Goal: Task Accomplishment & Management: Use online tool/utility

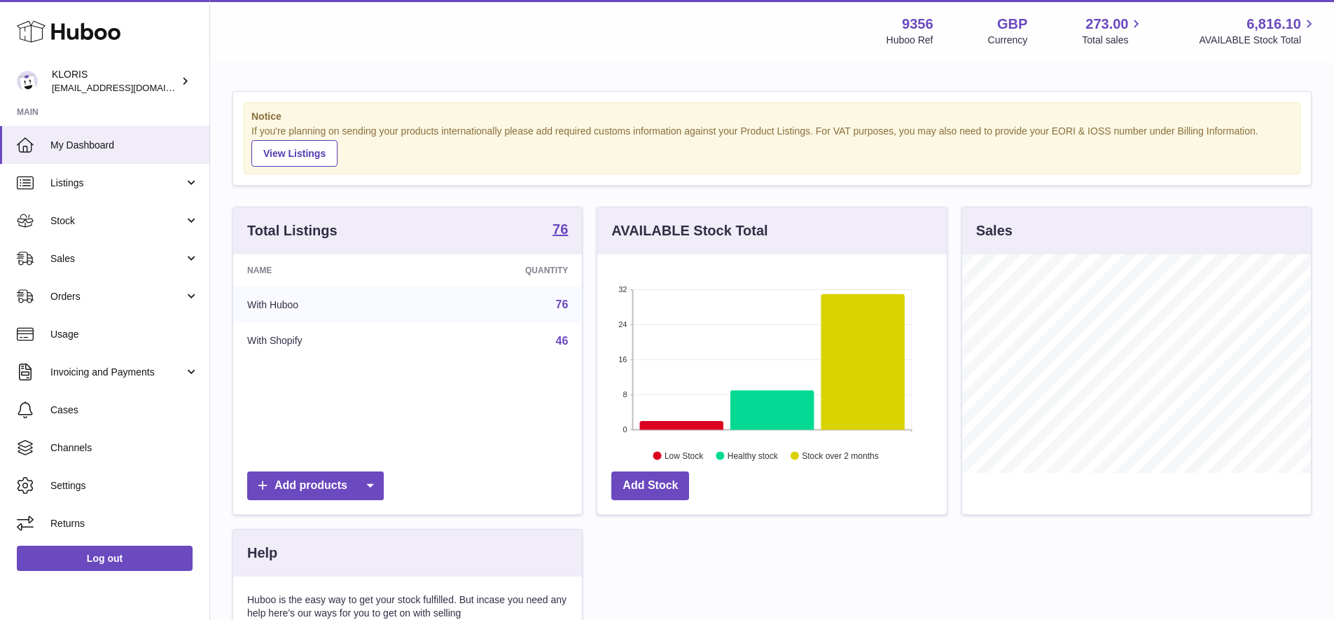
scroll to position [218, 349]
click at [78, 255] on span "Sales" at bounding box center [117, 258] width 134 height 13
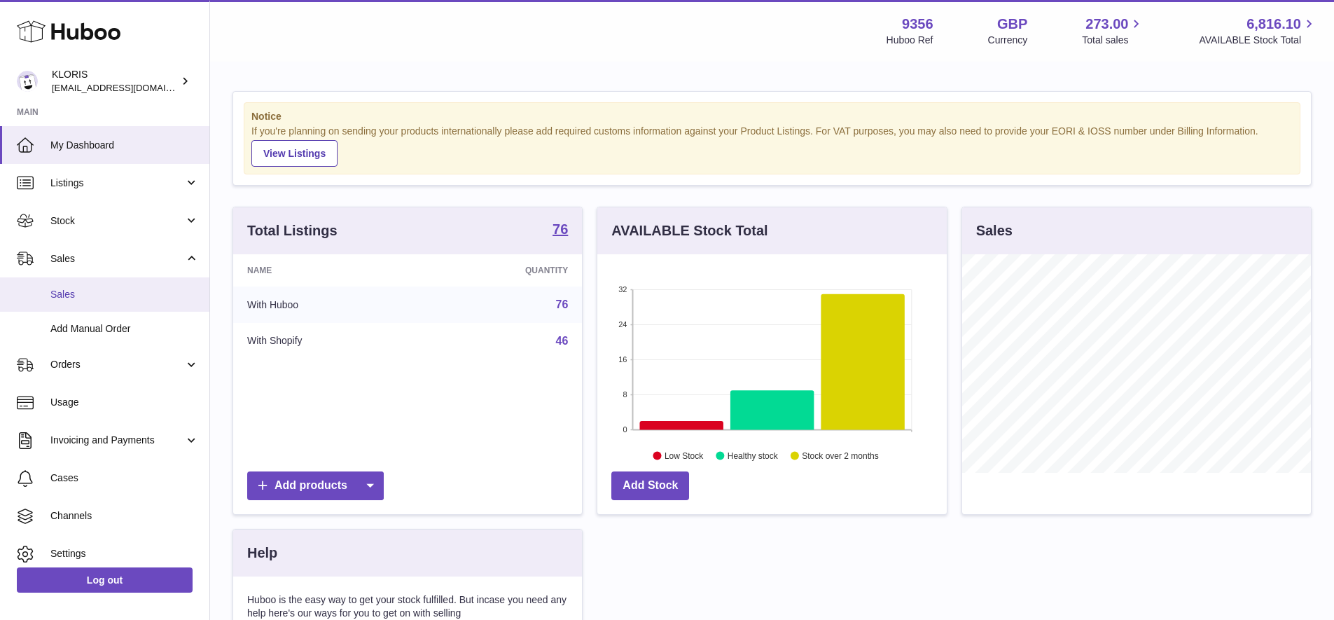
click at [86, 290] on span "Sales" at bounding box center [124, 294] width 148 height 13
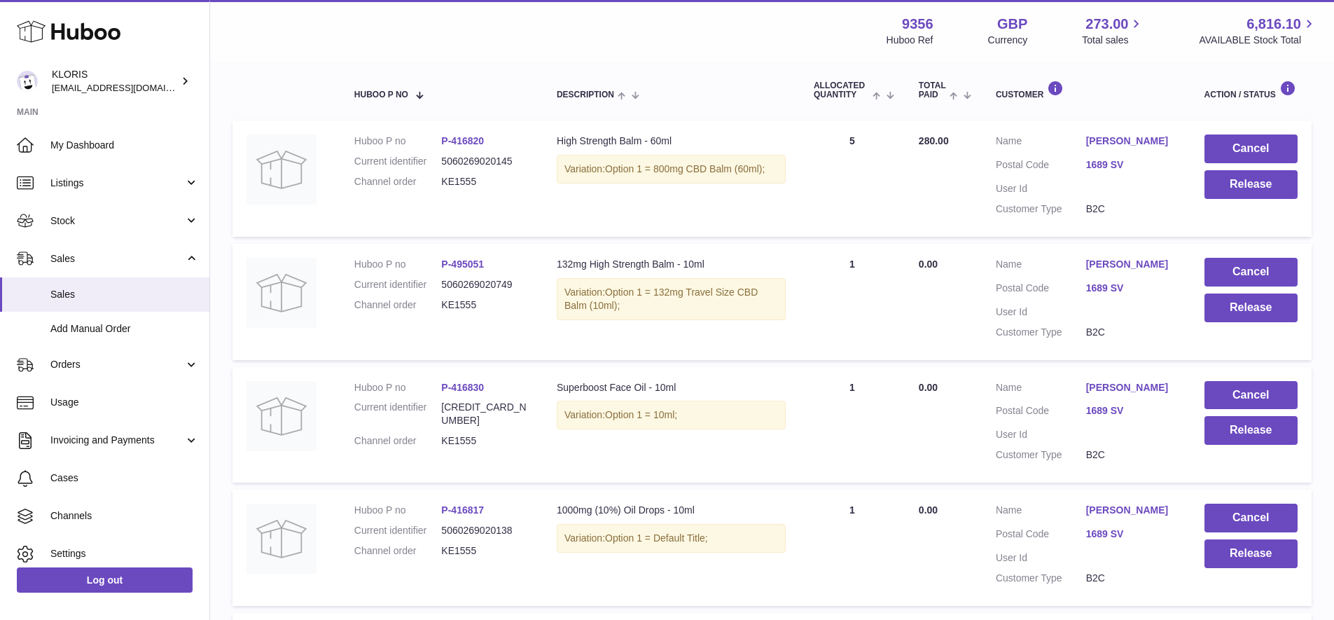
scroll to position [228, 0]
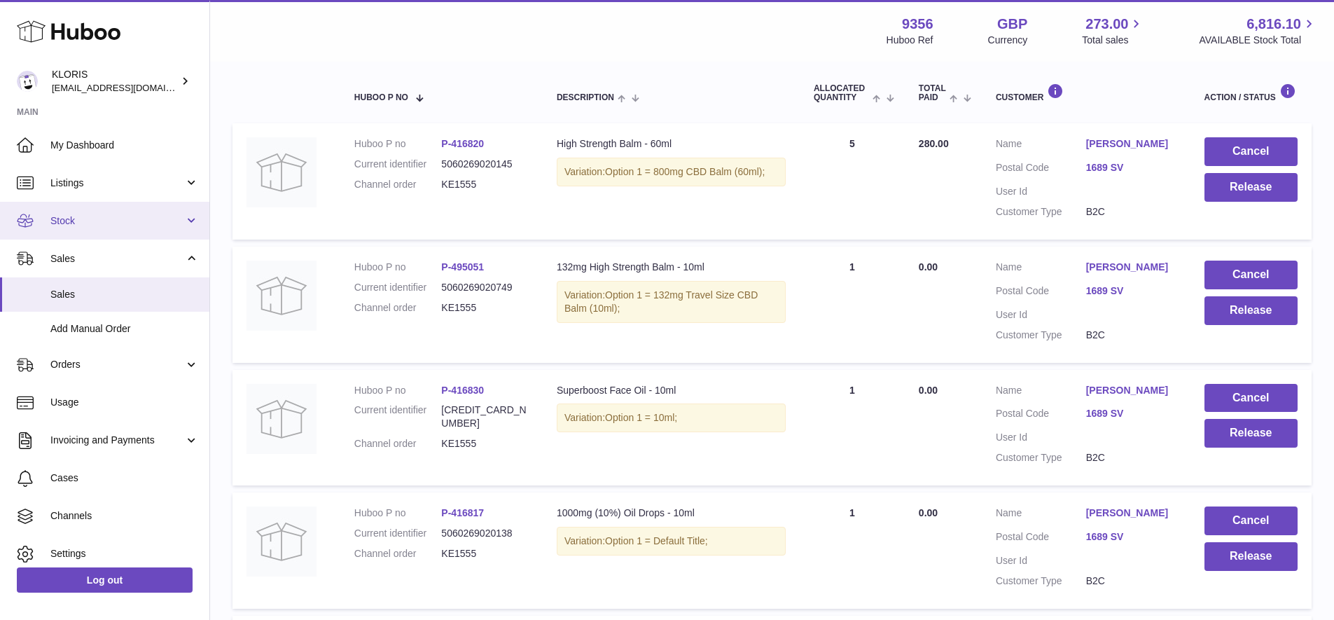
click at [85, 218] on span "Stock" at bounding box center [117, 220] width 134 height 13
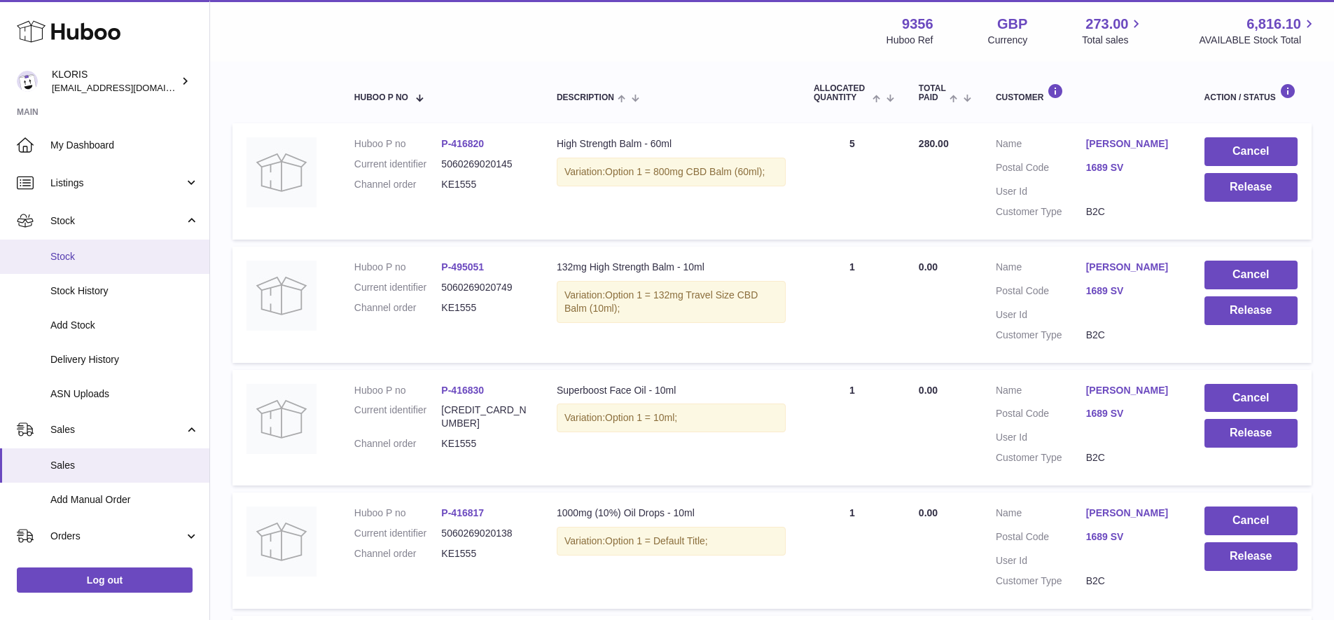
click at [87, 256] on span "Stock" at bounding box center [124, 256] width 148 height 13
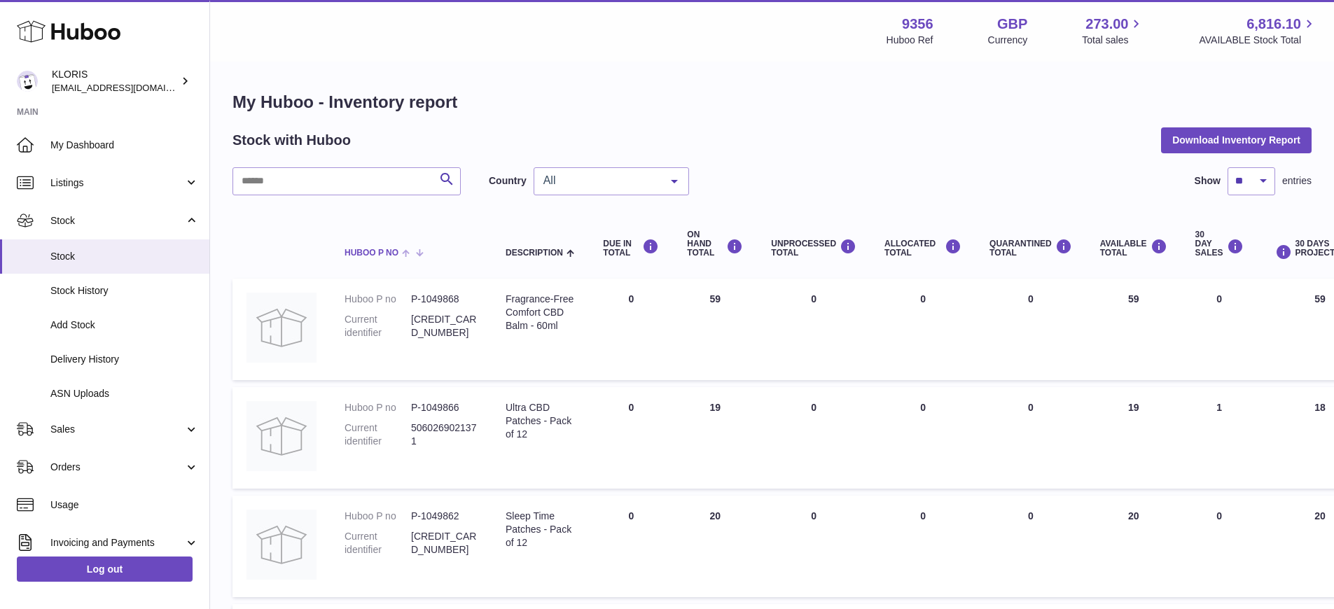
click at [408, 251] on span at bounding box center [409, 251] width 22 height 11
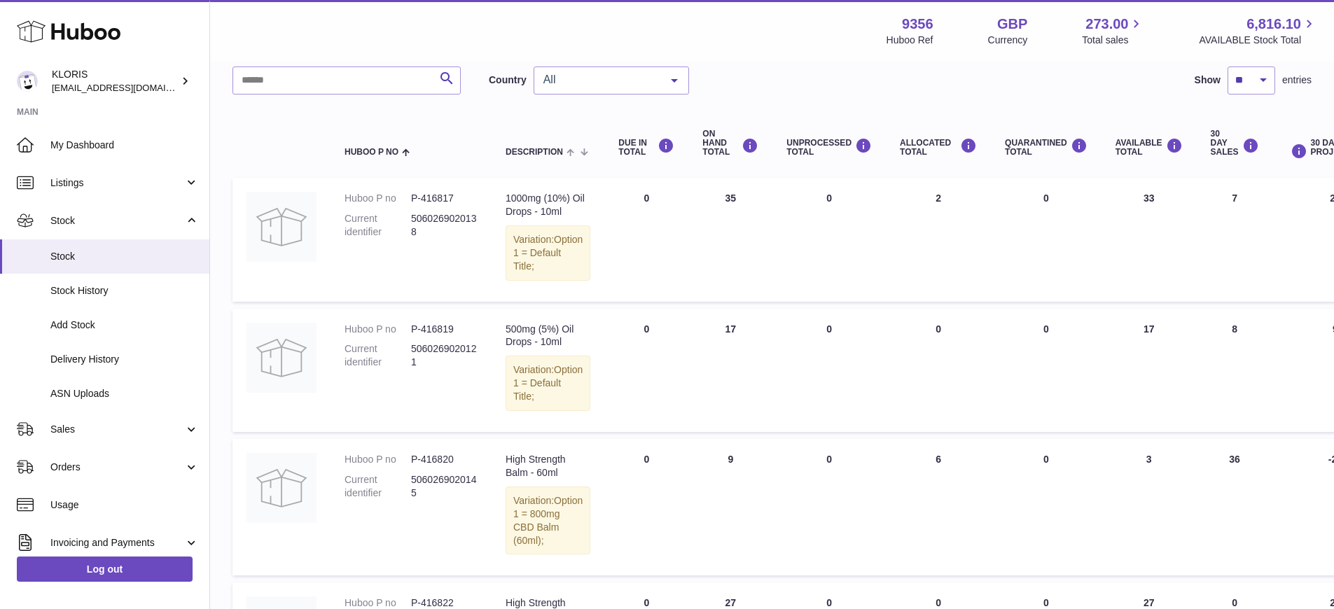
scroll to position [160, 0]
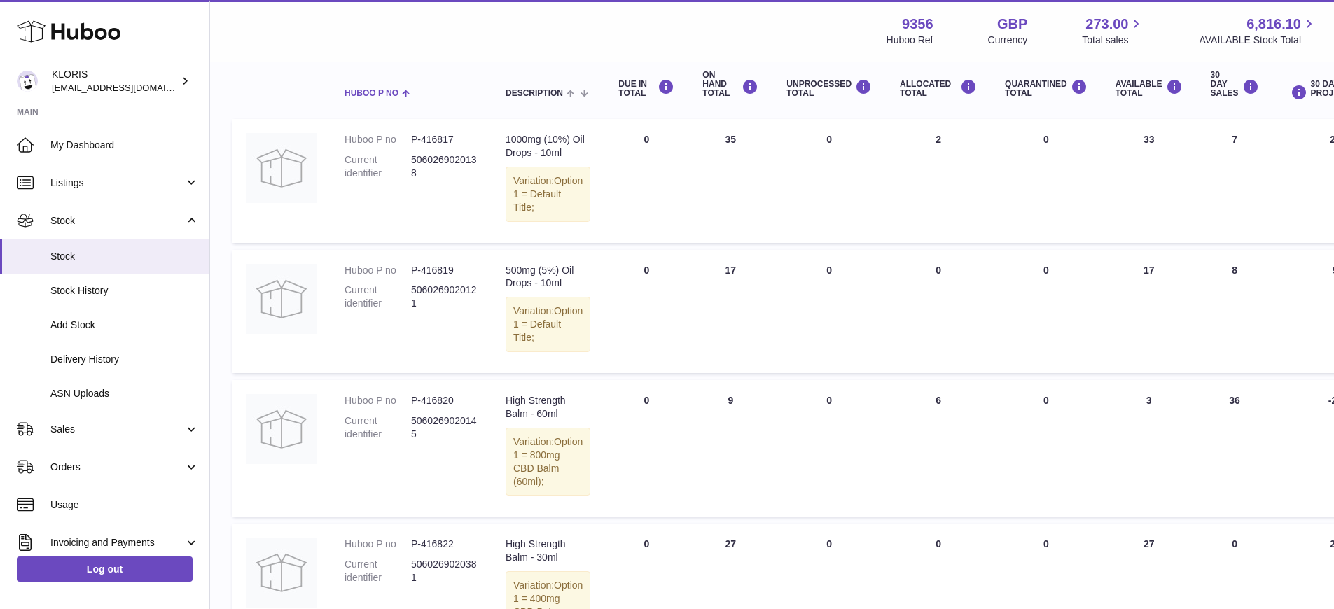
click at [407, 90] on span at bounding box center [404, 92] width 12 height 11
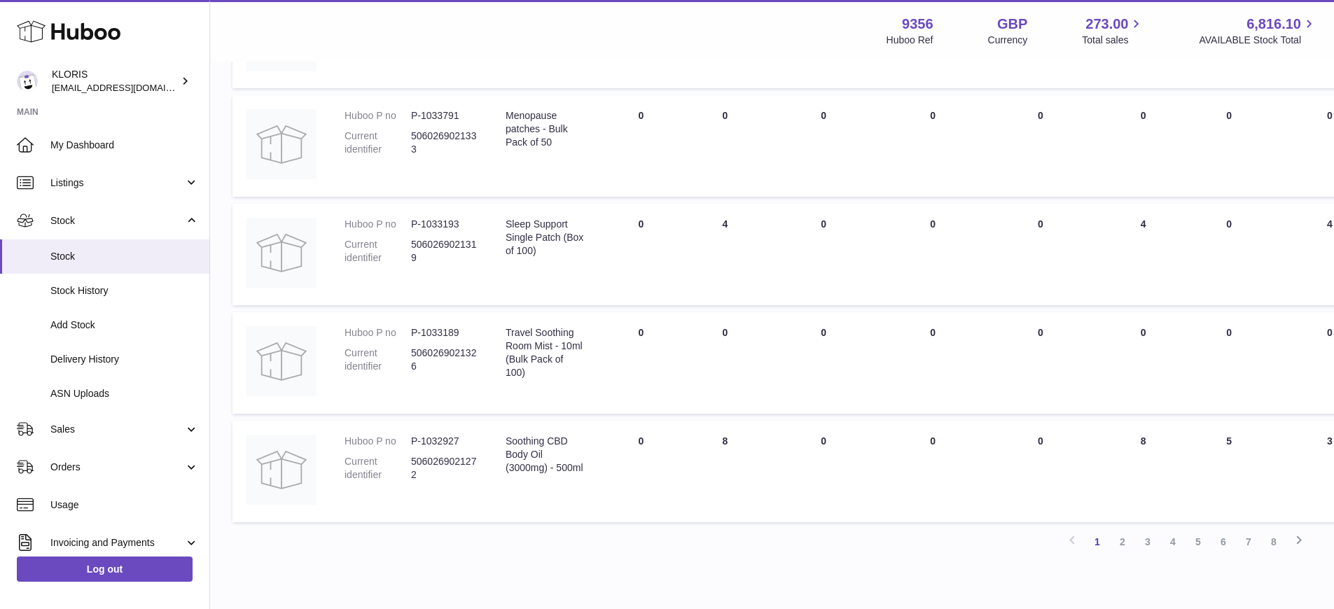
scroll to position [837, 0]
click at [1119, 529] on link "2" at bounding box center [1122, 539] width 25 height 25
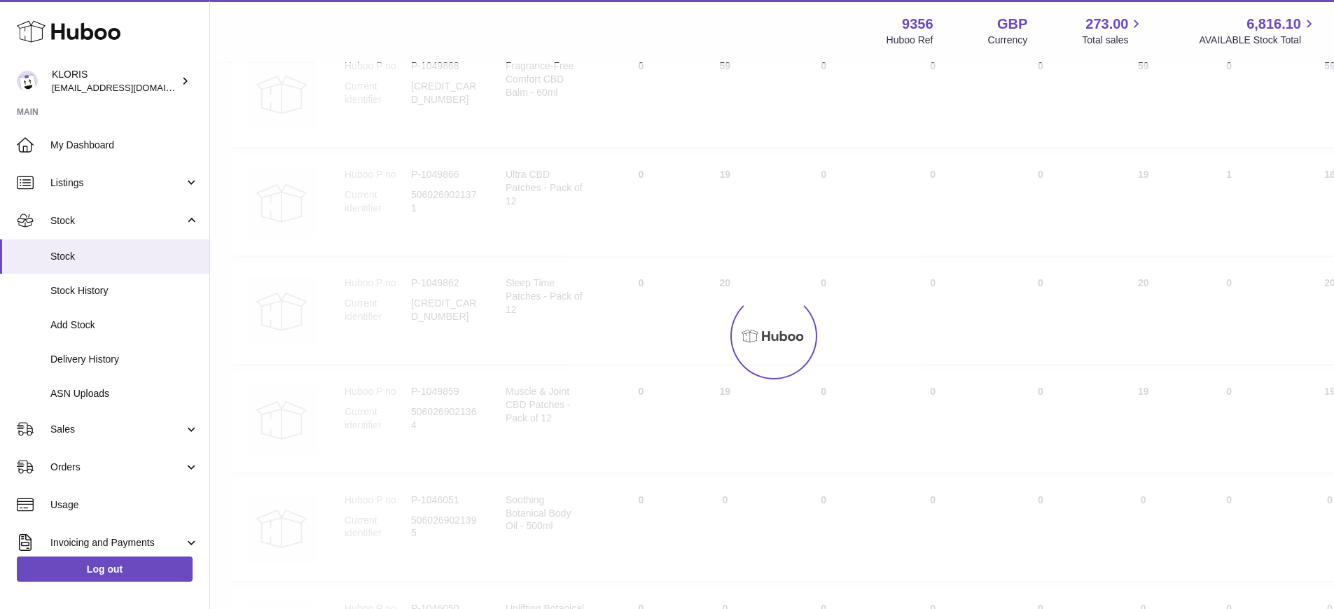
scroll to position [63, 0]
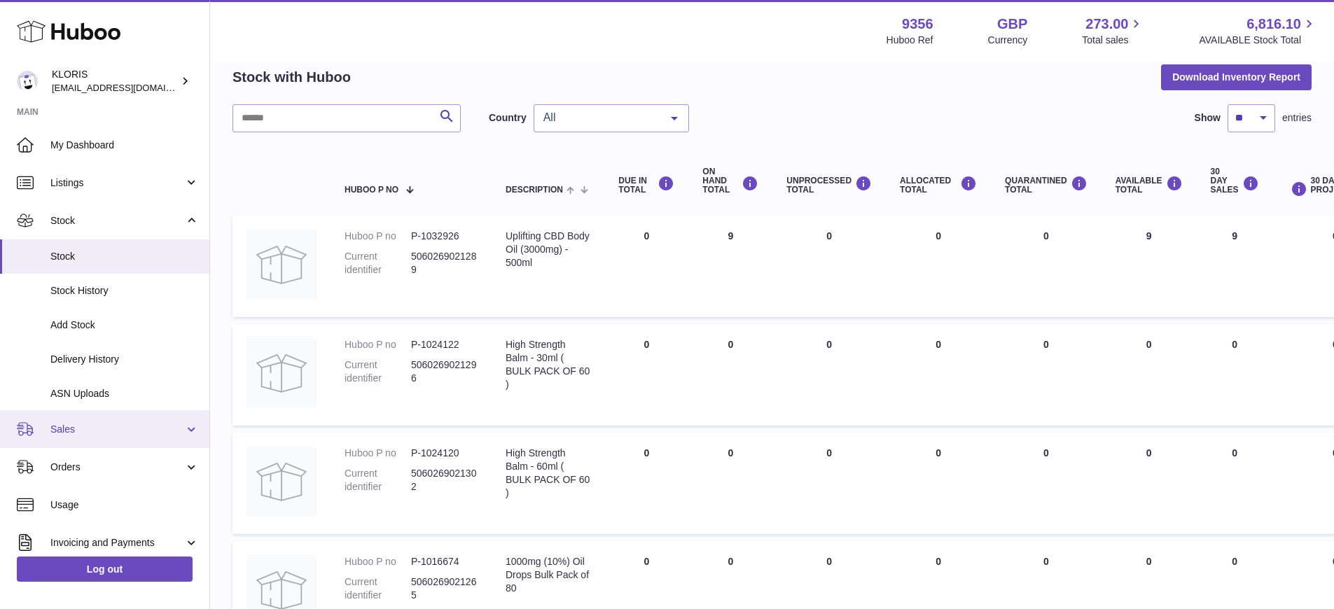
click at [87, 423] on span "Sales" at bounding box center [117, 429] width 134 height 13
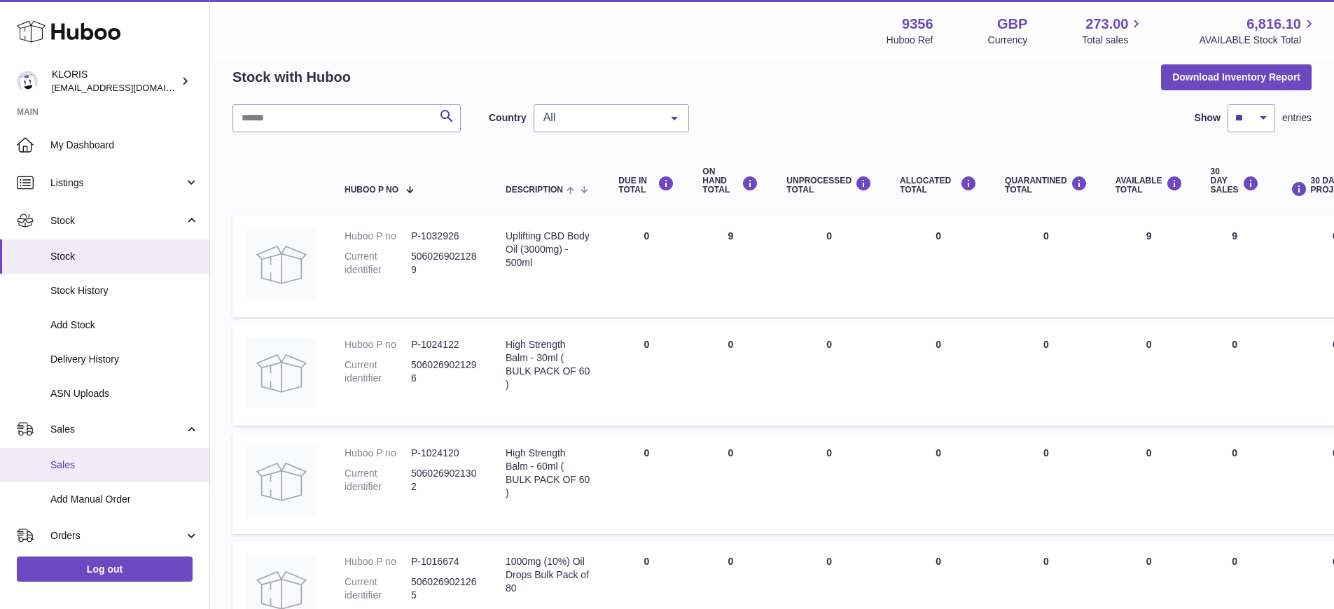
click at [87, 453] on link "Sales" at bounding box center [104, 465] width 209 height 34
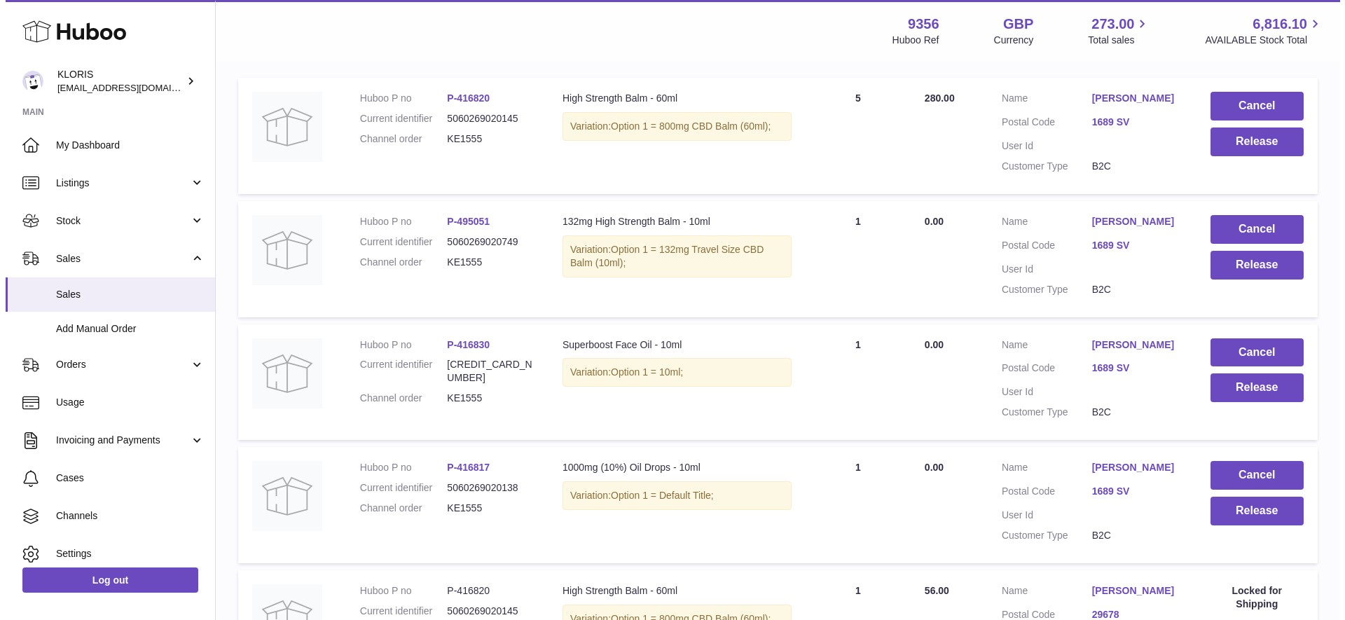
scroll to position [277, 0]
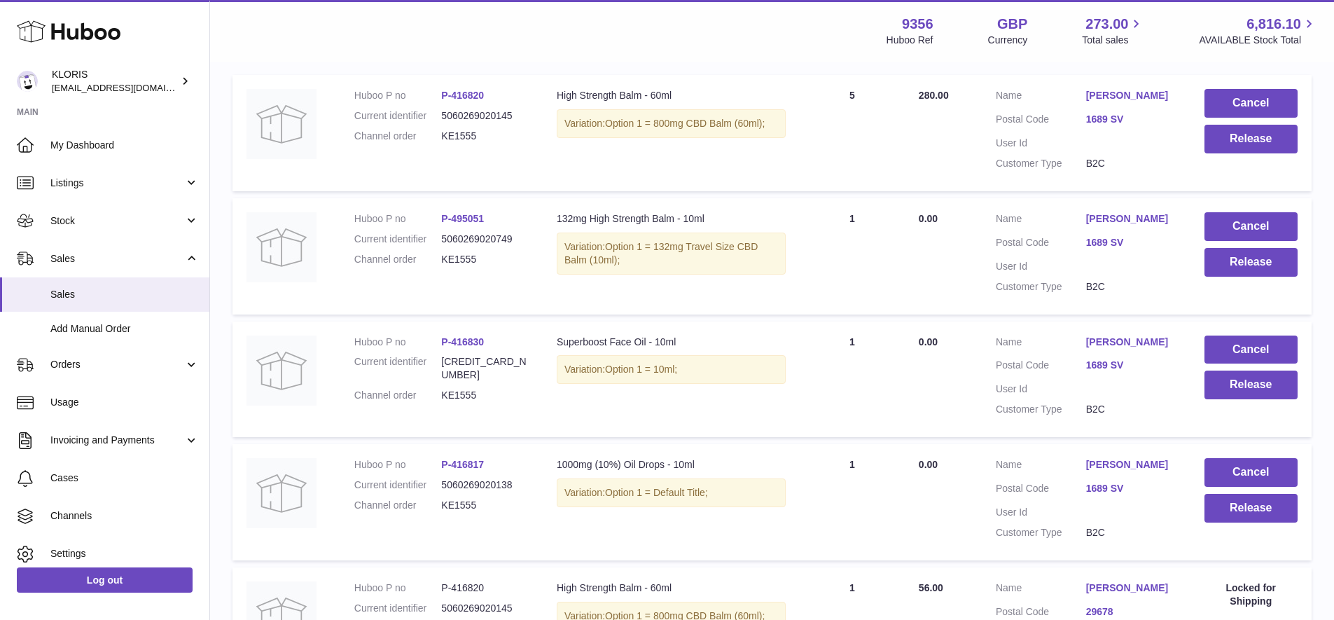
click at [1109, 458] on link "[PERSON_NAME]" at bounding box center [1131, 464] width 90 height 13
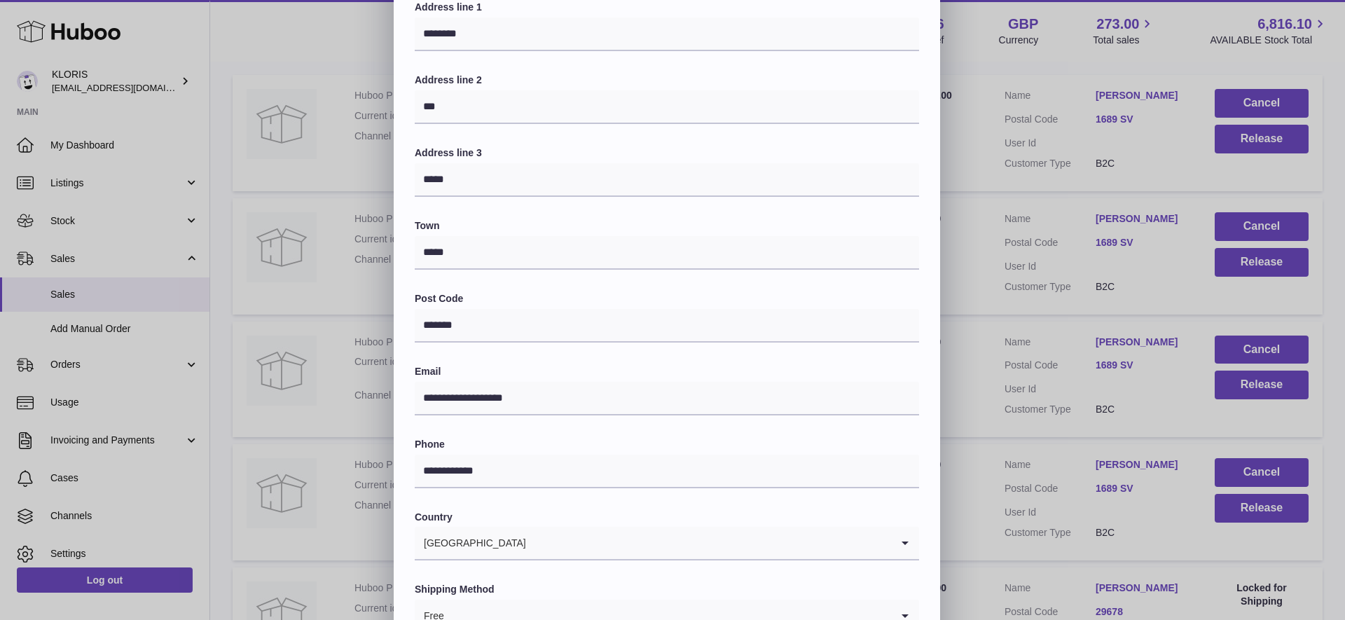
scroll to position [242, 0]
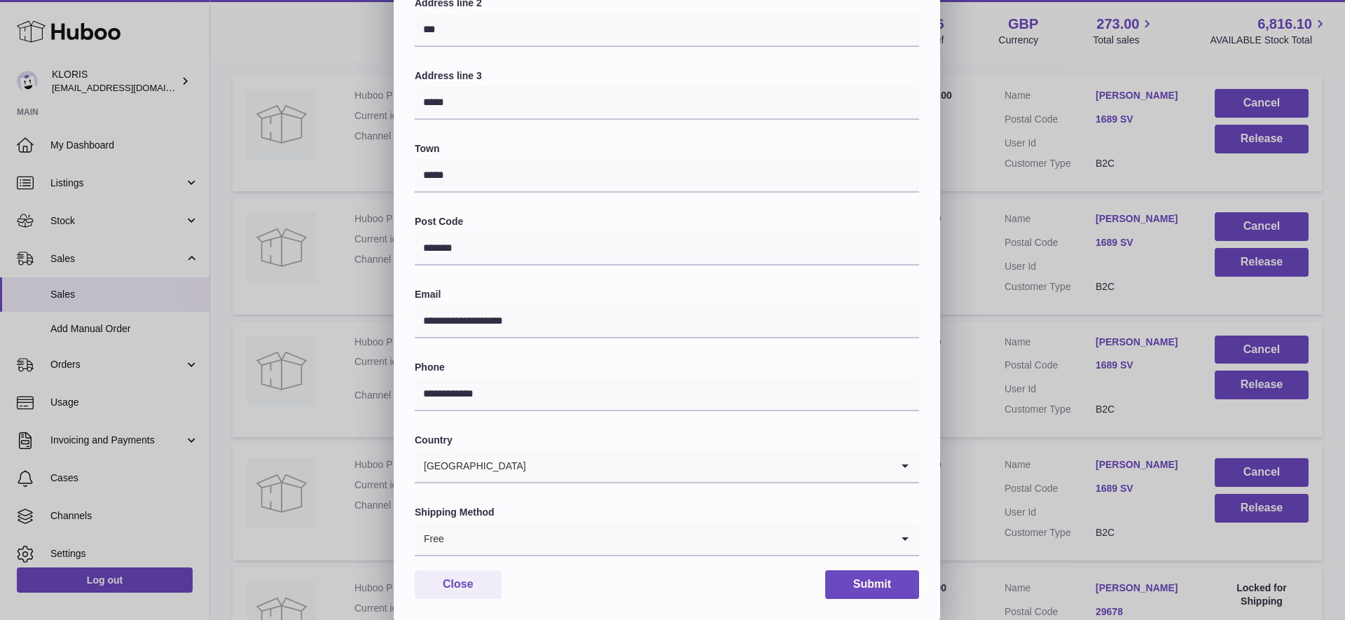
click at [903, 528] on icon "Search for option" at bounding box center [905, 538] width 28 height 32
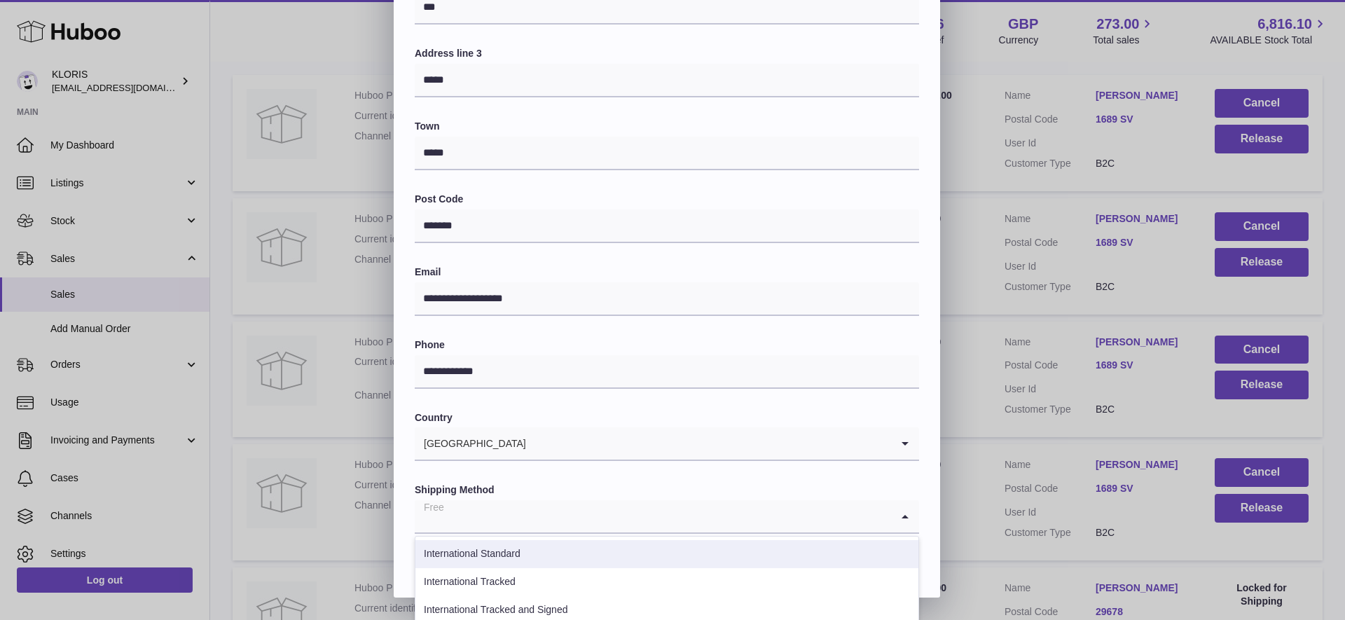
scroll to position [307, 0]
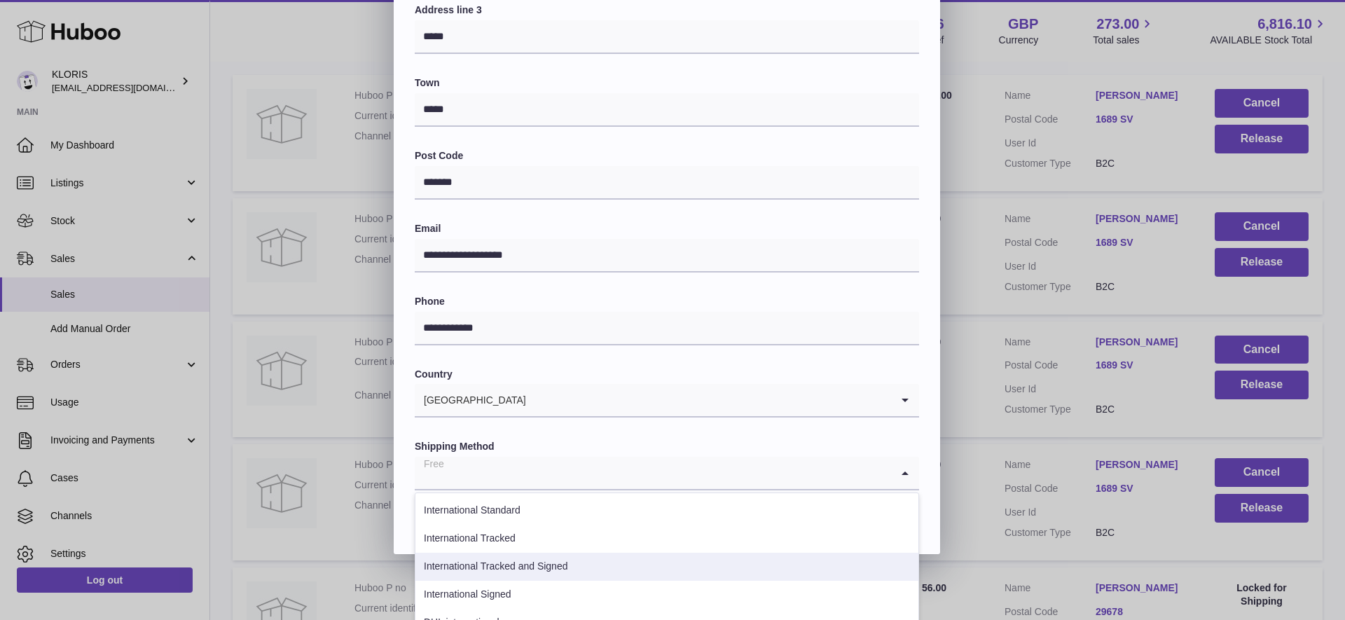
click at [553, 558] on li "International Tracked and Signed" at bounding box center [666, 567] width 503 height 28
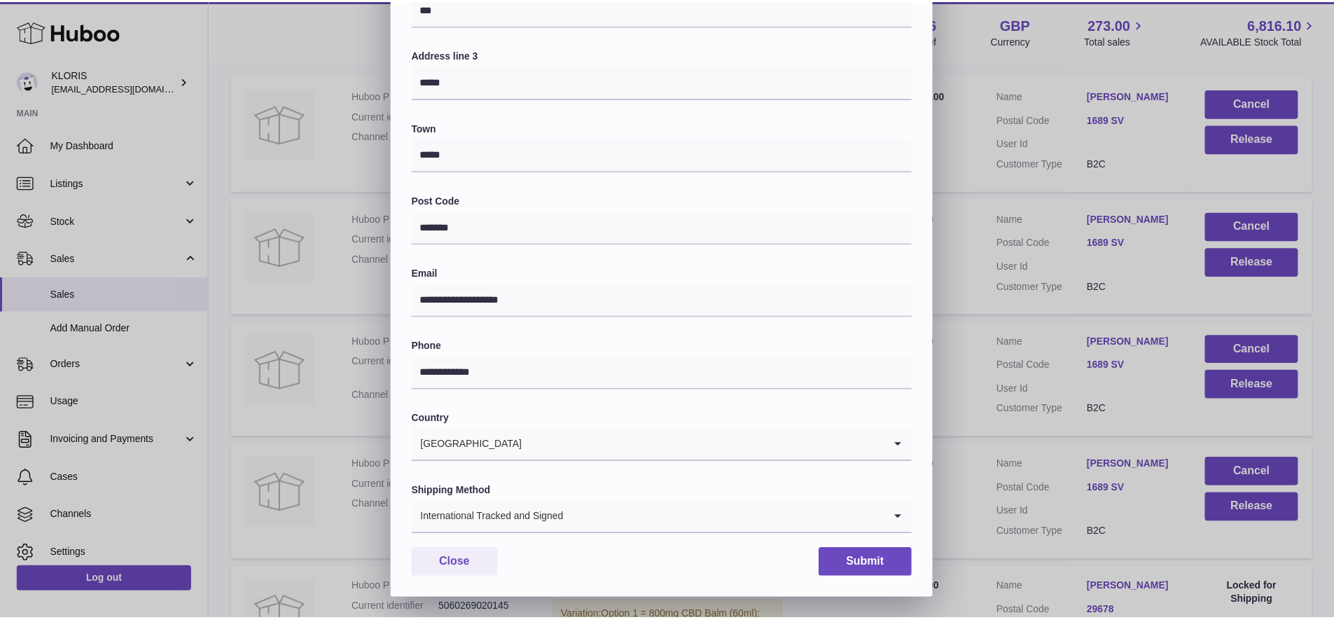
scroll to position [256, 0]
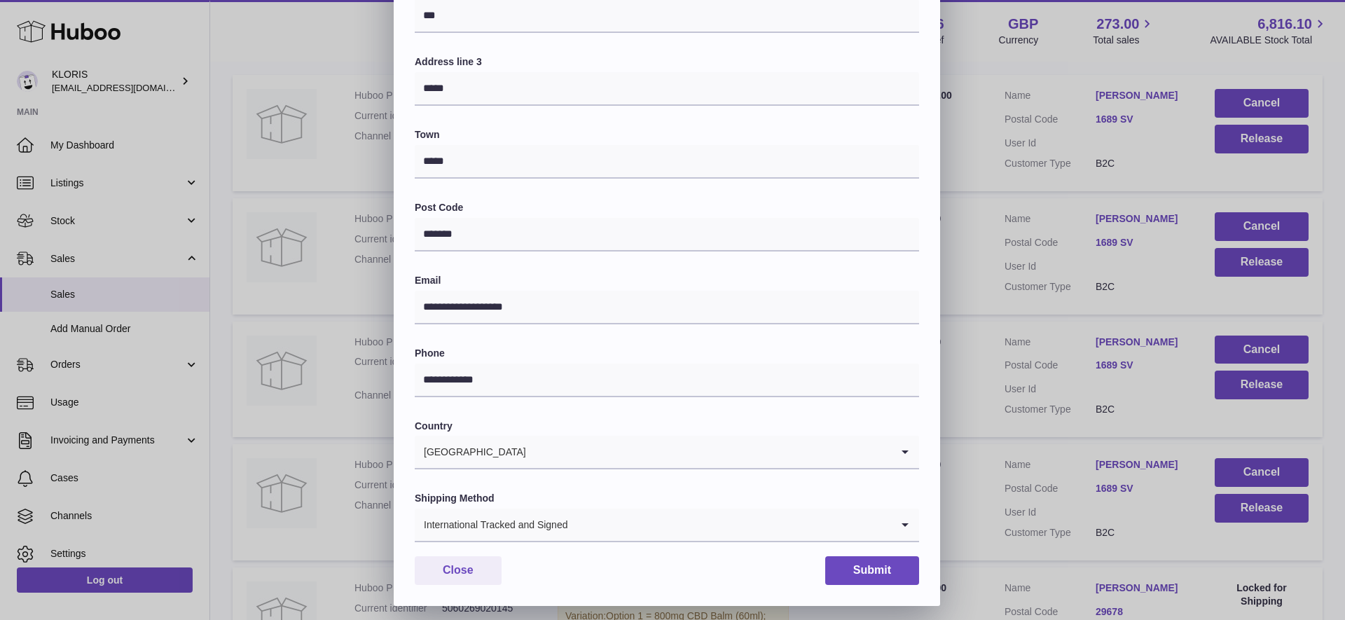
click at [860, 564] on button "Submit" at bounding box center [872, 570] width 94 height 29
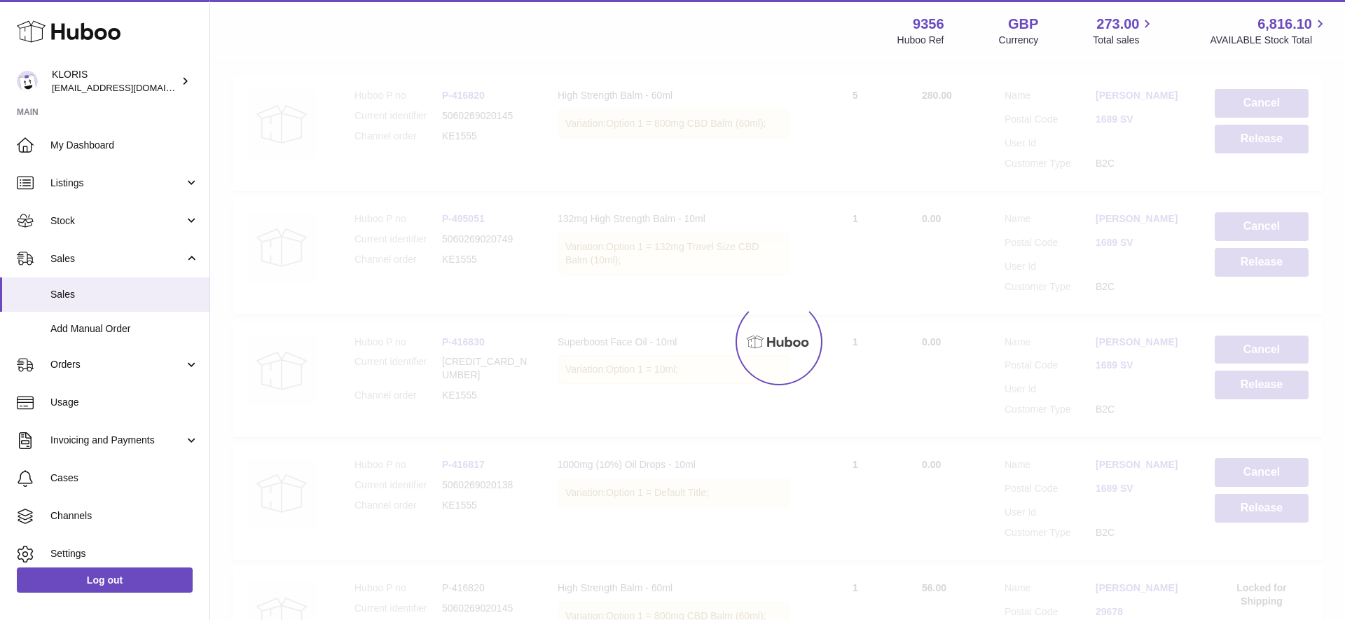
scroll to position [0, 0]
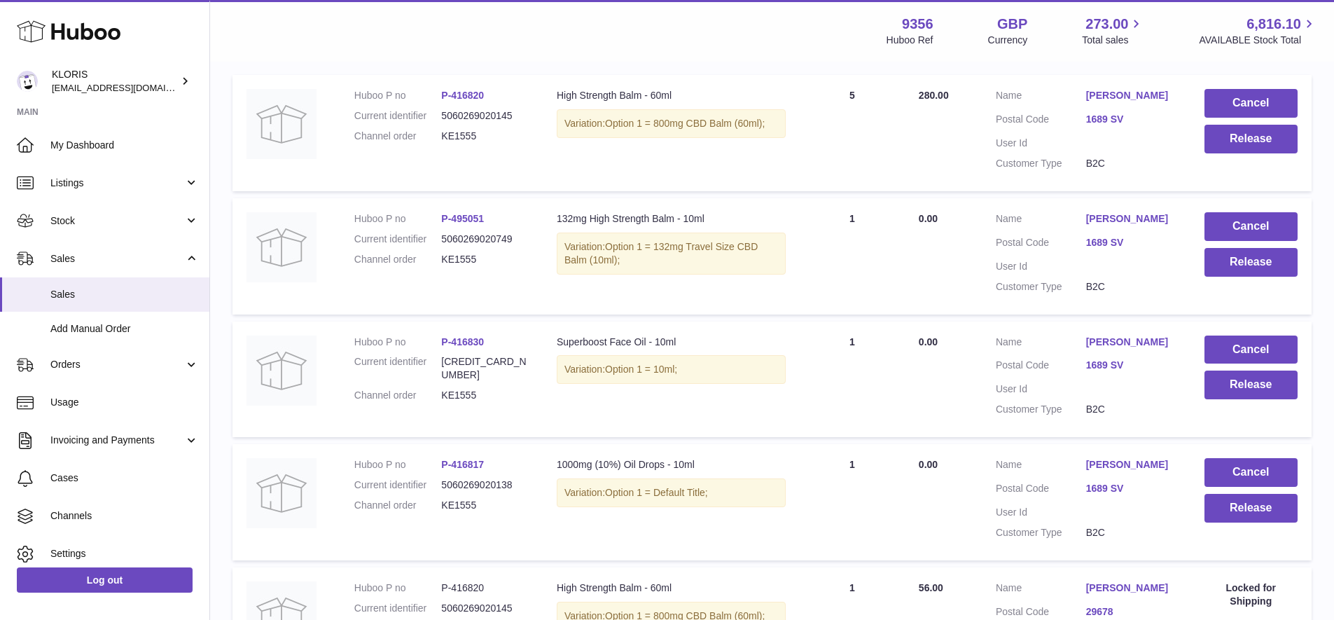
click at [1113, 335] on link "[PERSON_NAME]" at bounding box center [1131, 341] width 90 height 13
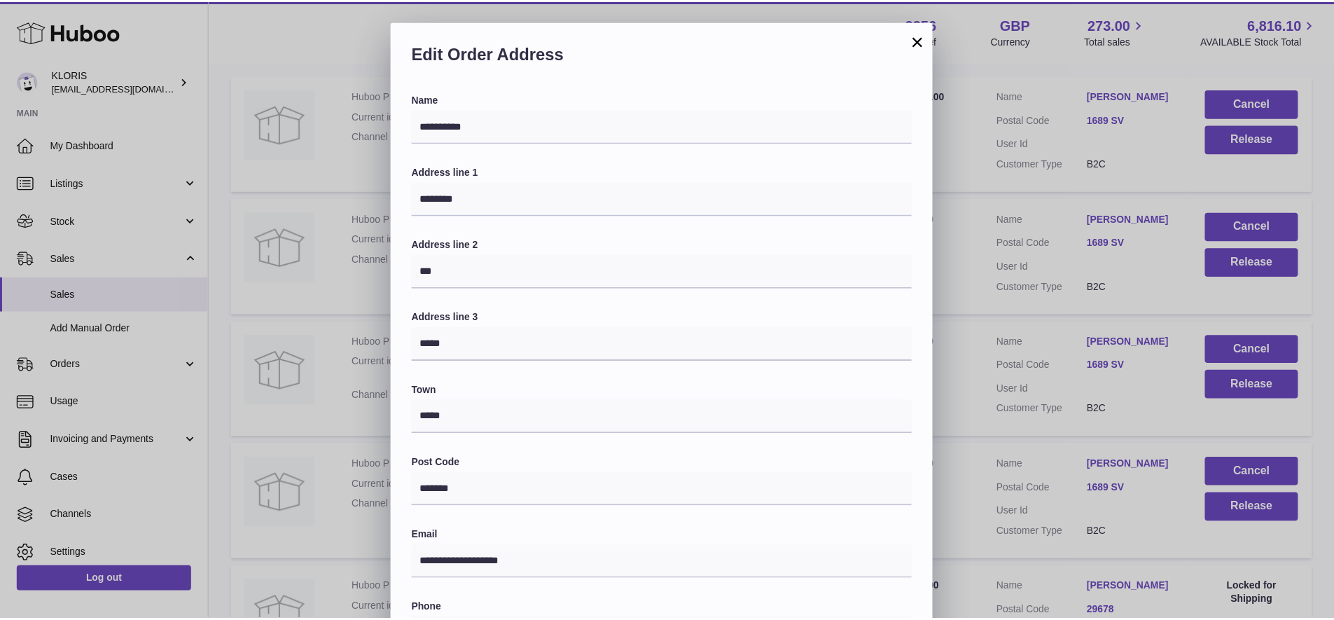
scroll to position [256, 0]
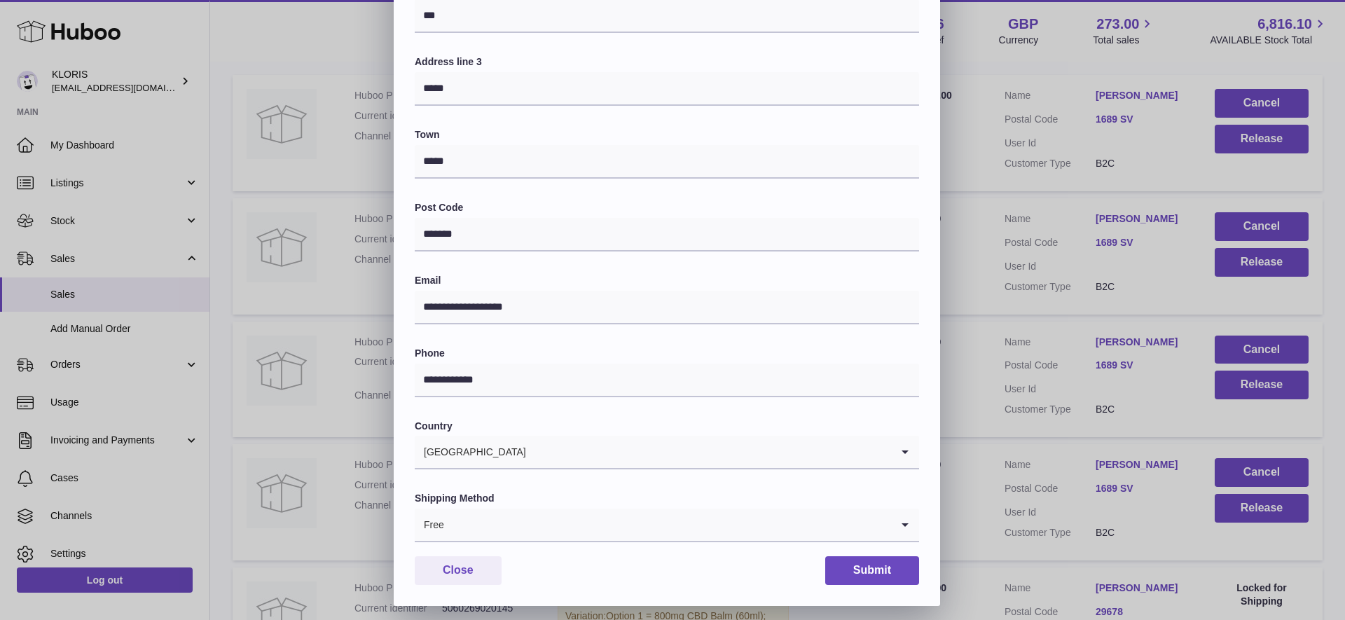
drag, startPoint x: 905, startPoint y: 512, endPoint x: 892, endPoint y: 518, distance: 14.1
click at [904, 512] on icon "Search for option" at bounding box center [905, 524] width 28 height 32
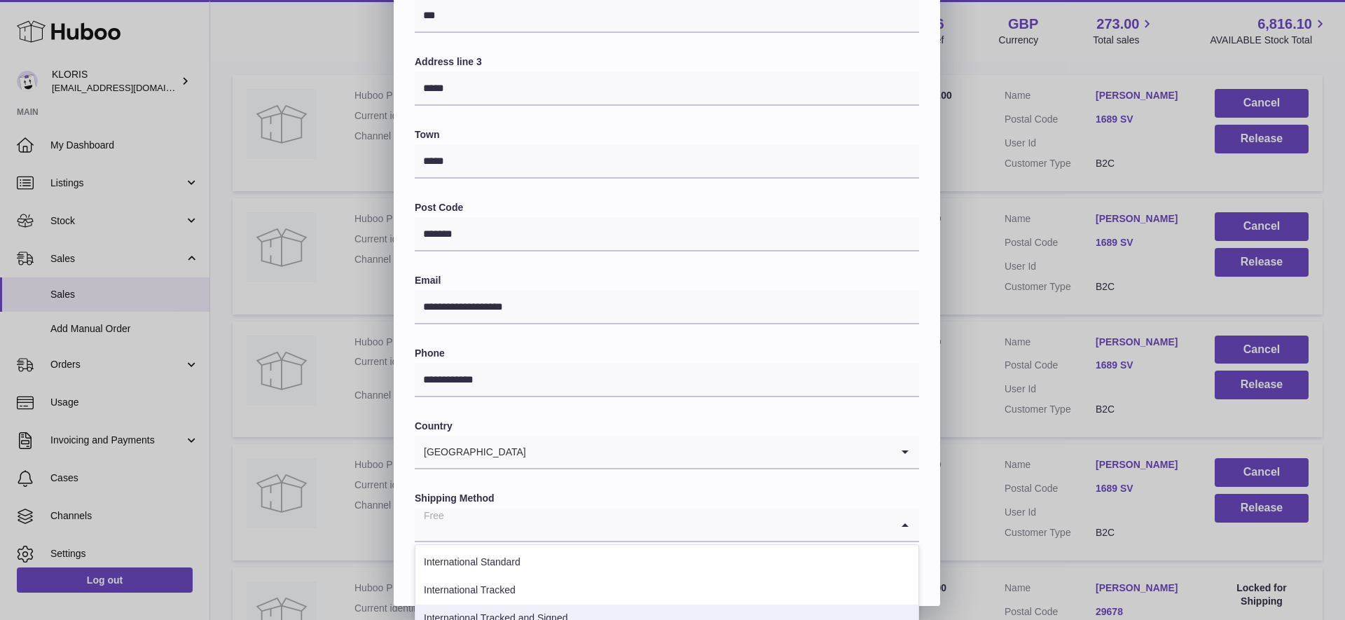
click at [560, 606] on li "International Tracked and Signed" at bounding box center [666, 618] width 503 height 28
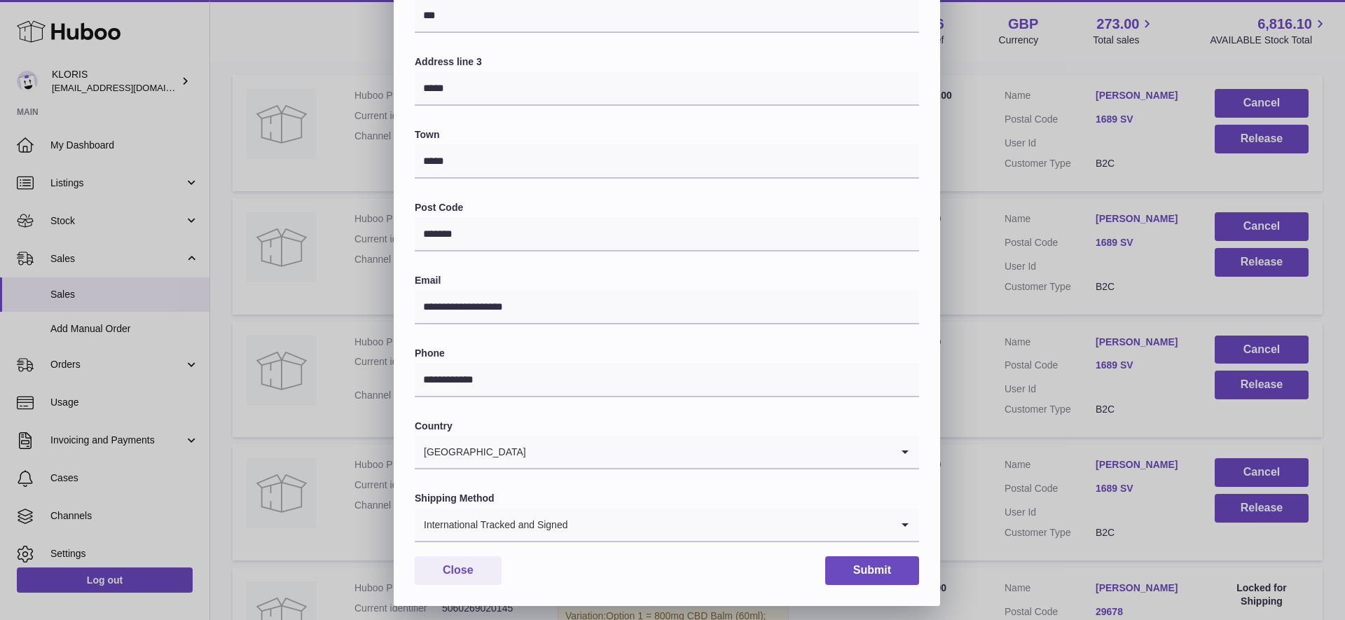
click at [871, 562] on button "Submit" at bounding box center [872, 570] width 94 height 29
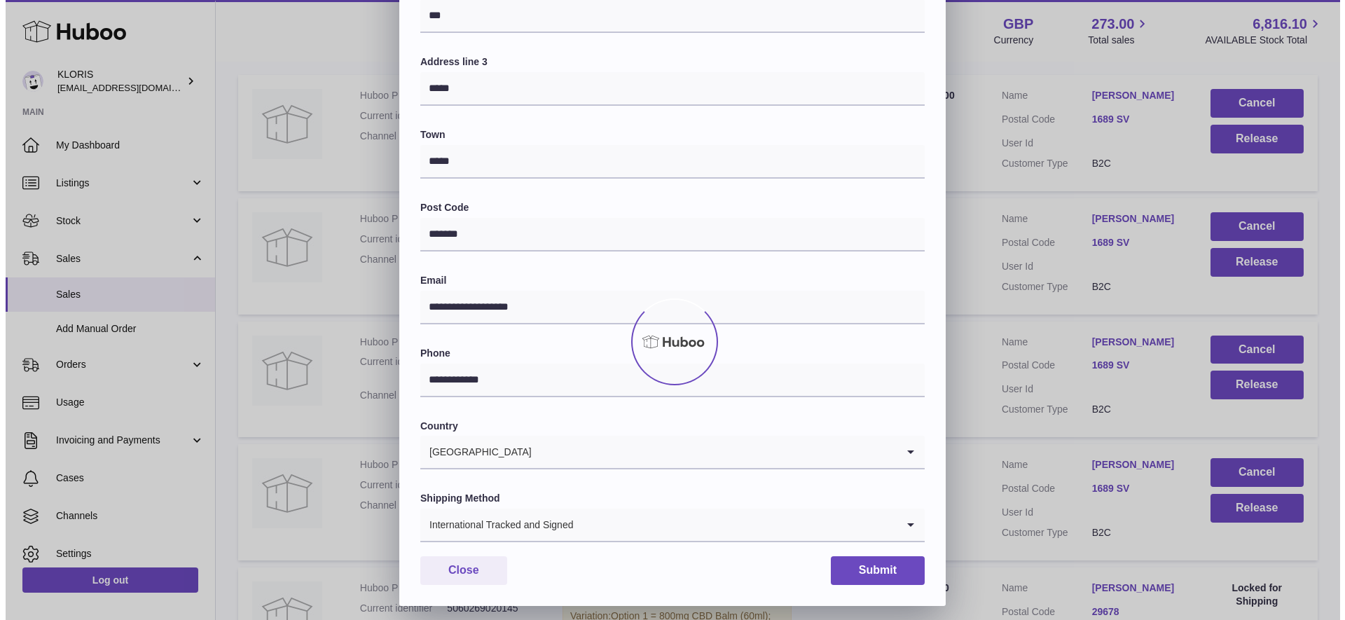
scroll to position [0, 0]
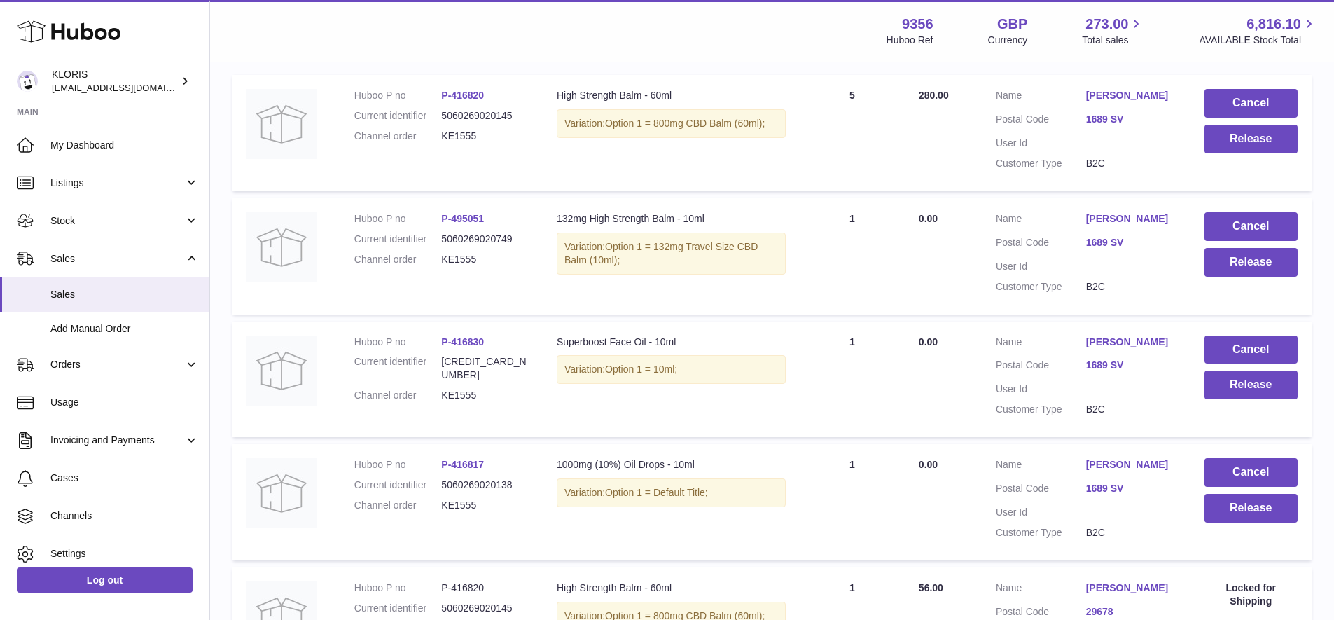
click at [1118, 212] on link "[PERSON_NAME]" at bounding box center [1131, 218] width 90 height 13
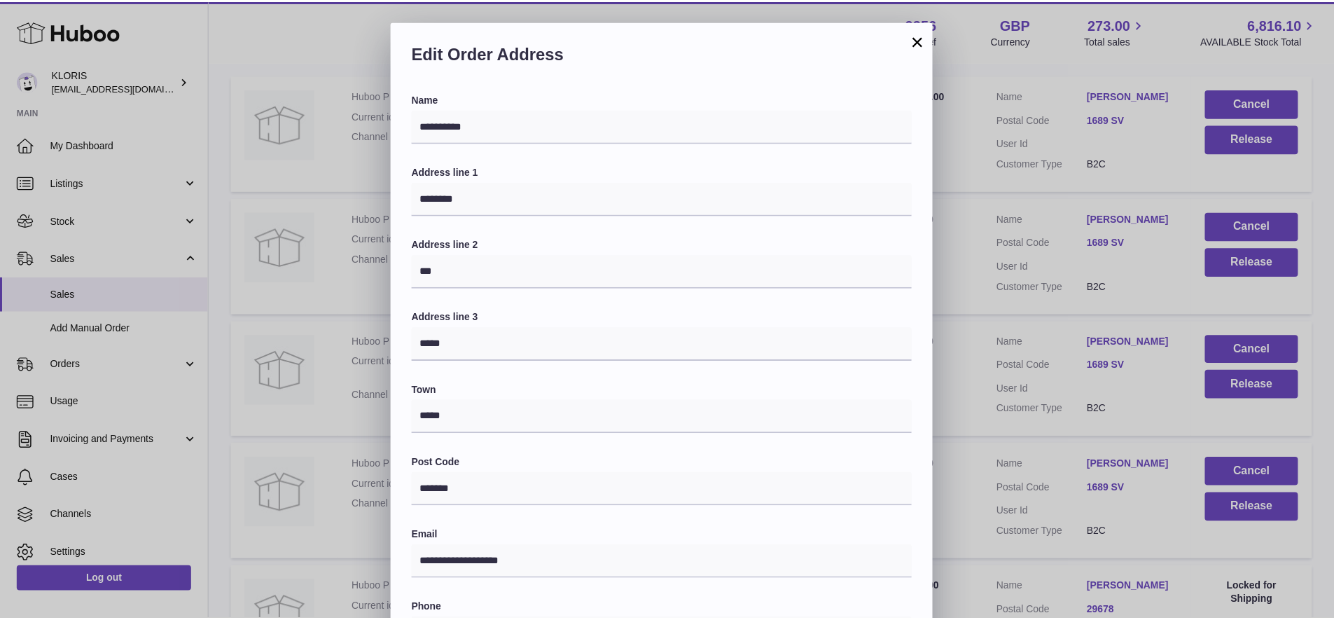
scroll to position [256, 0]
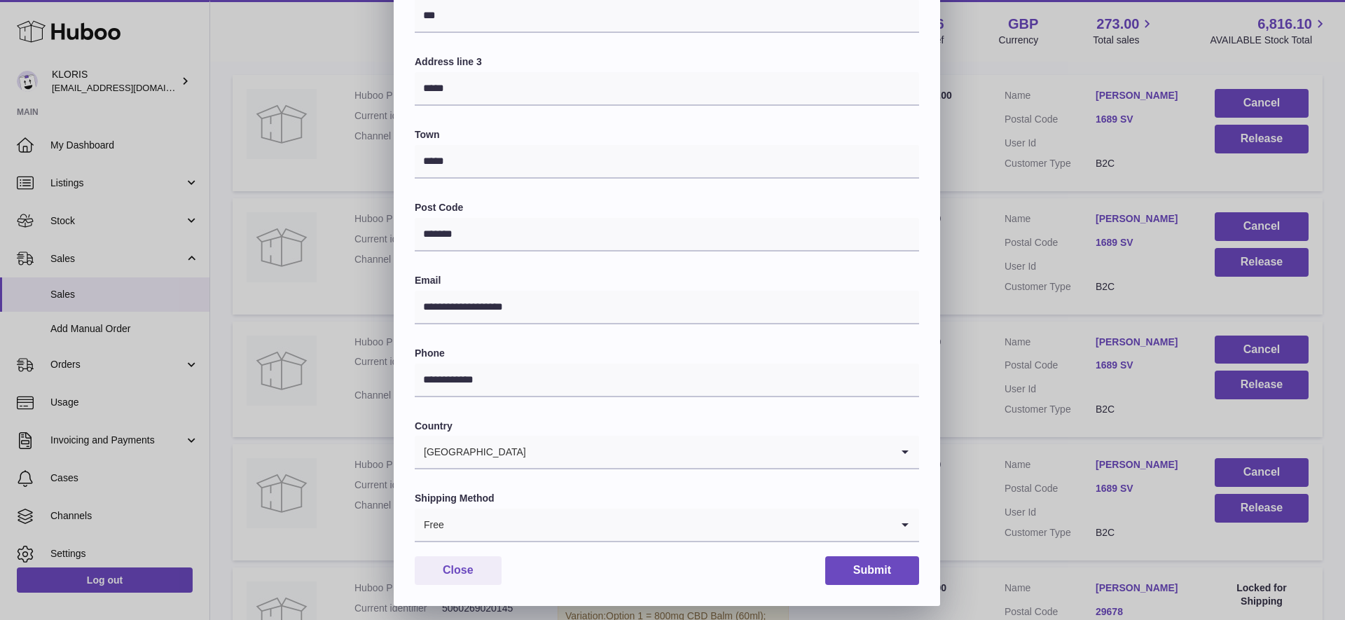
click at [907, 515] on icon "Search for option" at bounding box center [905, 524] width 28 height 32
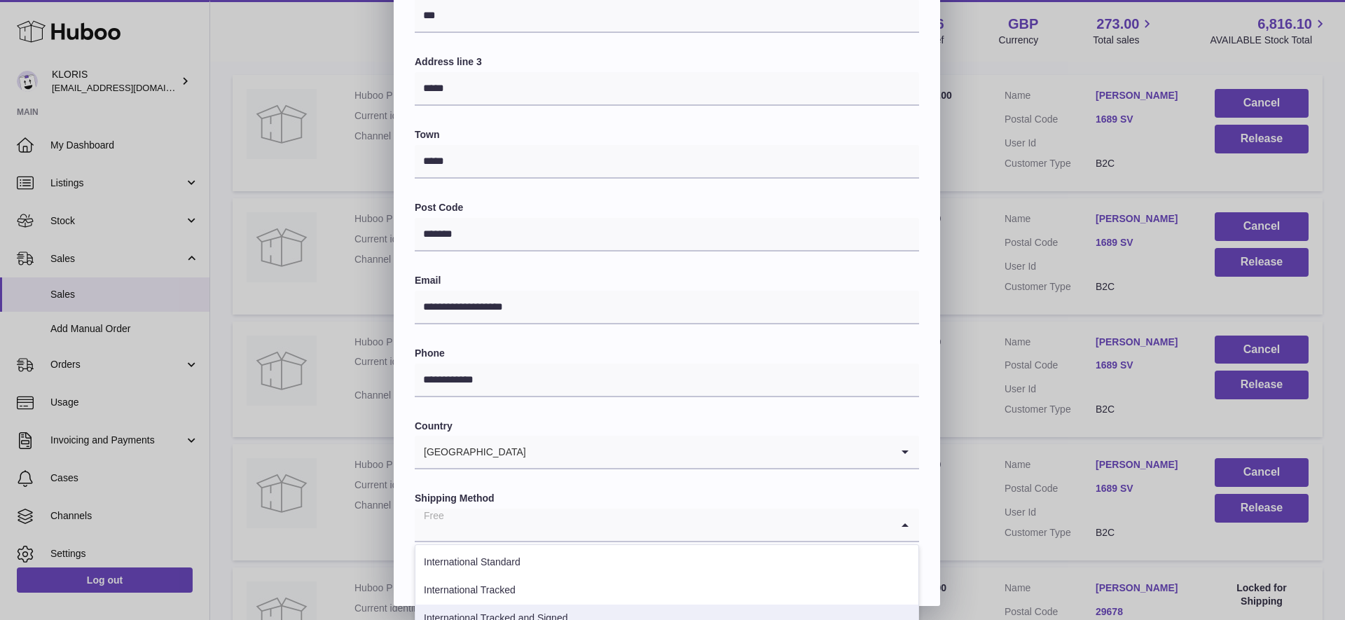
drag, startPoint x: 584, startPoint y: 611, endPoint x: 601, endPoint y: 618, distance: 18.5
click at [585, 611] on li "International Tracked and Signed" at bounding box center [666, 618] width 503 height 28
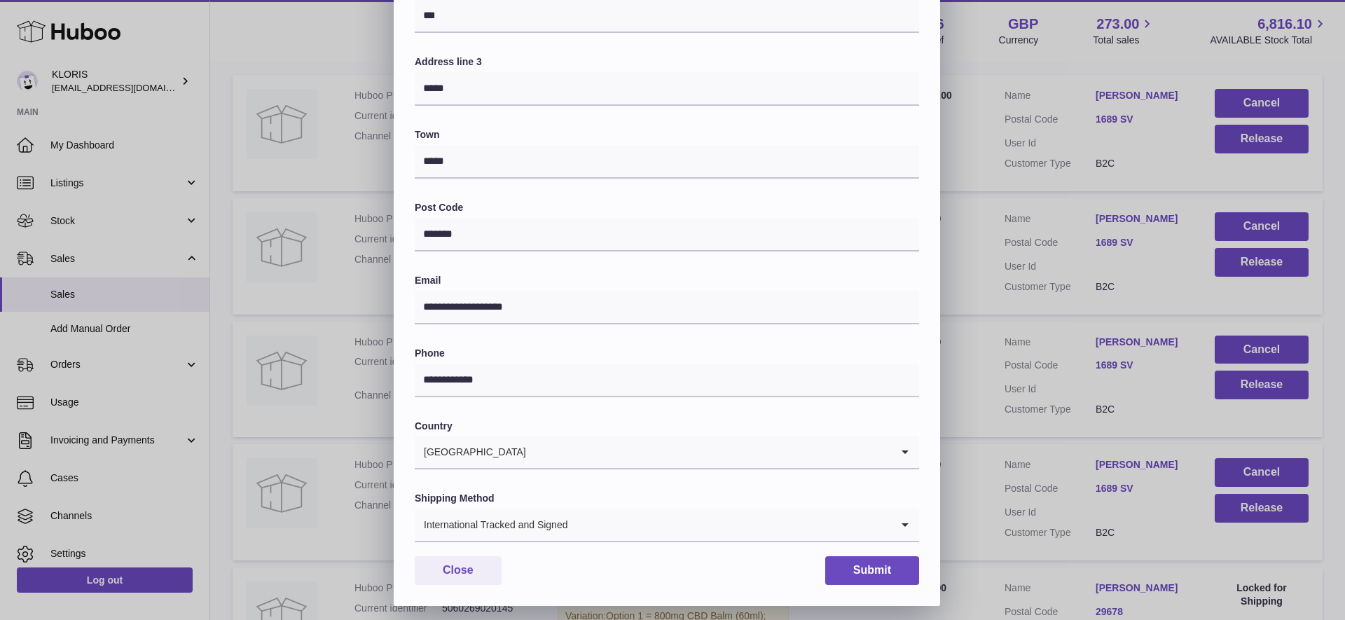
click at [906, 564] on button "Submit" at bounding box center [872, 570] width 94 height 29
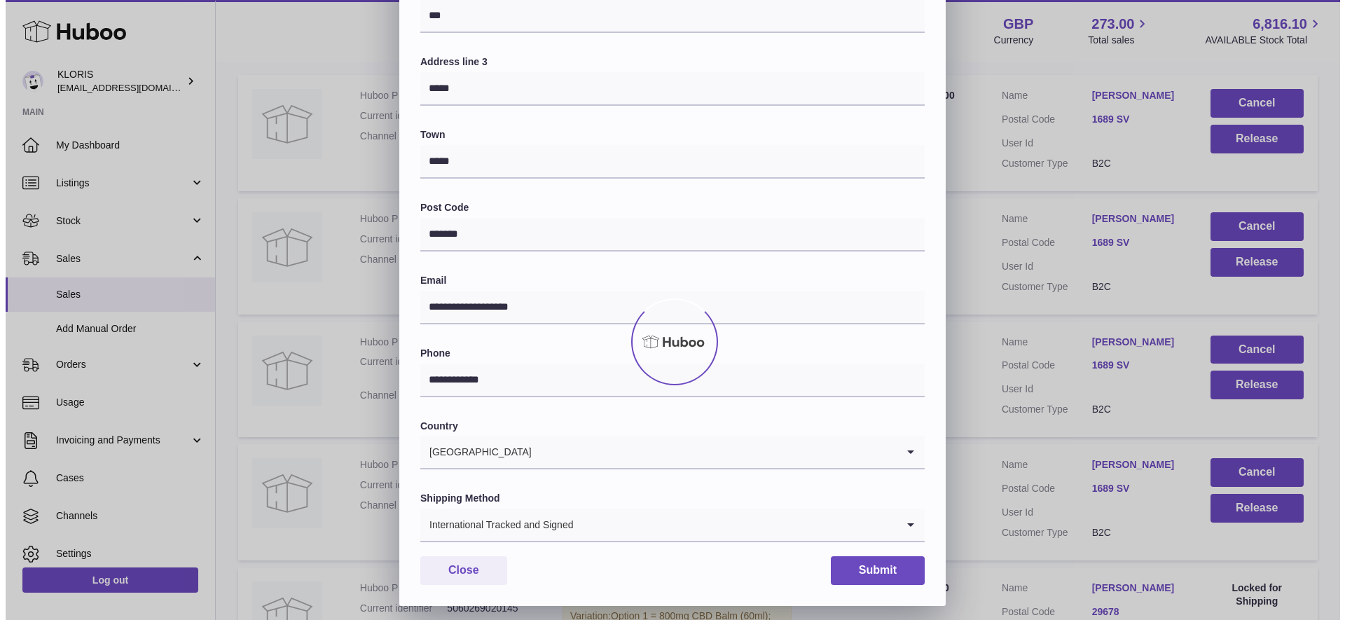
scroll to position [0, 0]
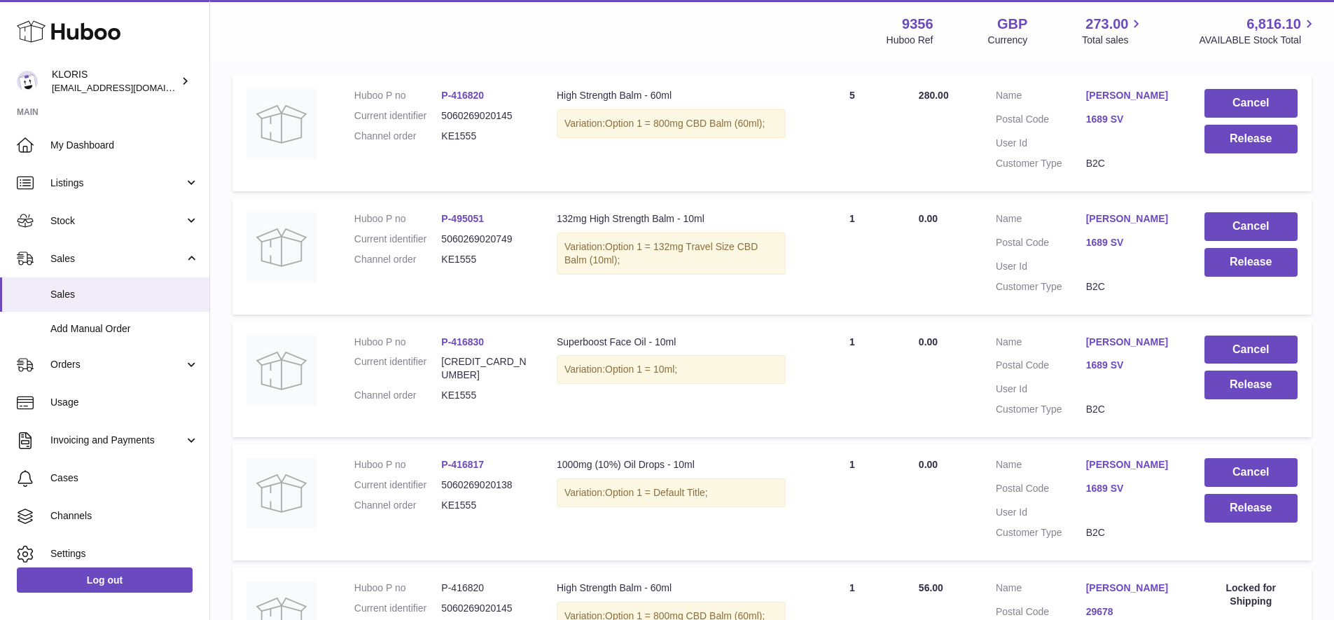
click at [1119, 90] on link "[PERSON_NAME]" at bounding box center [1131, 95] width 90 height 13
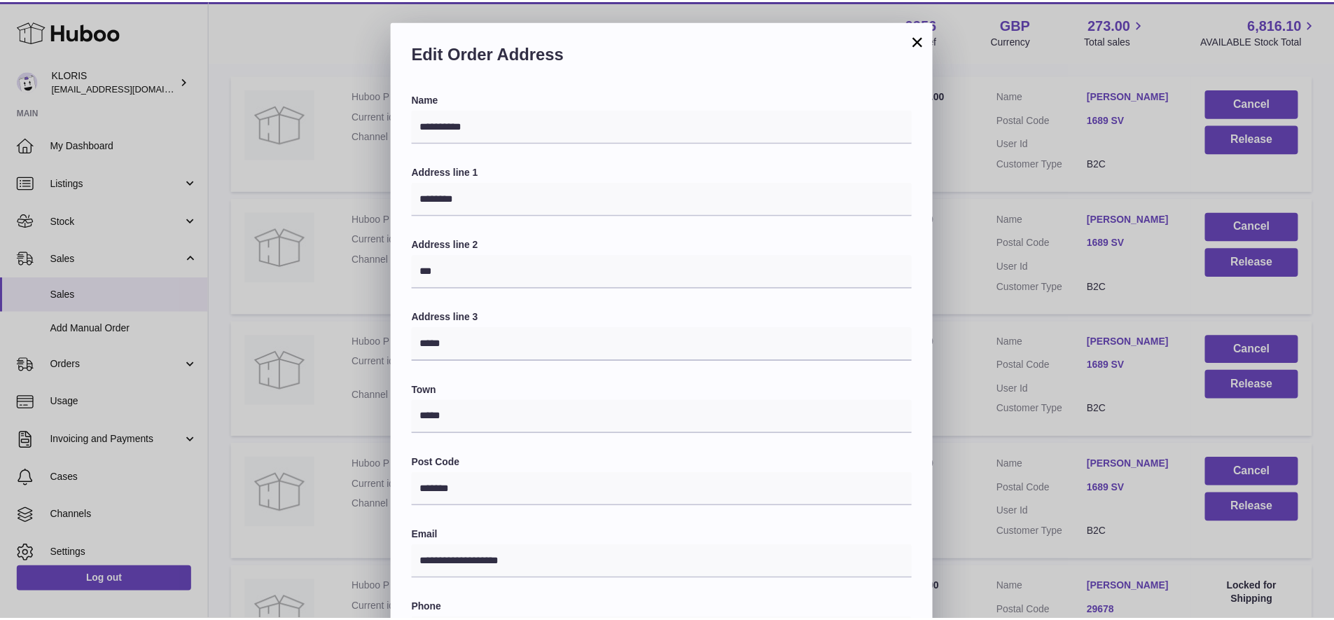
scroll to position [256, 0]
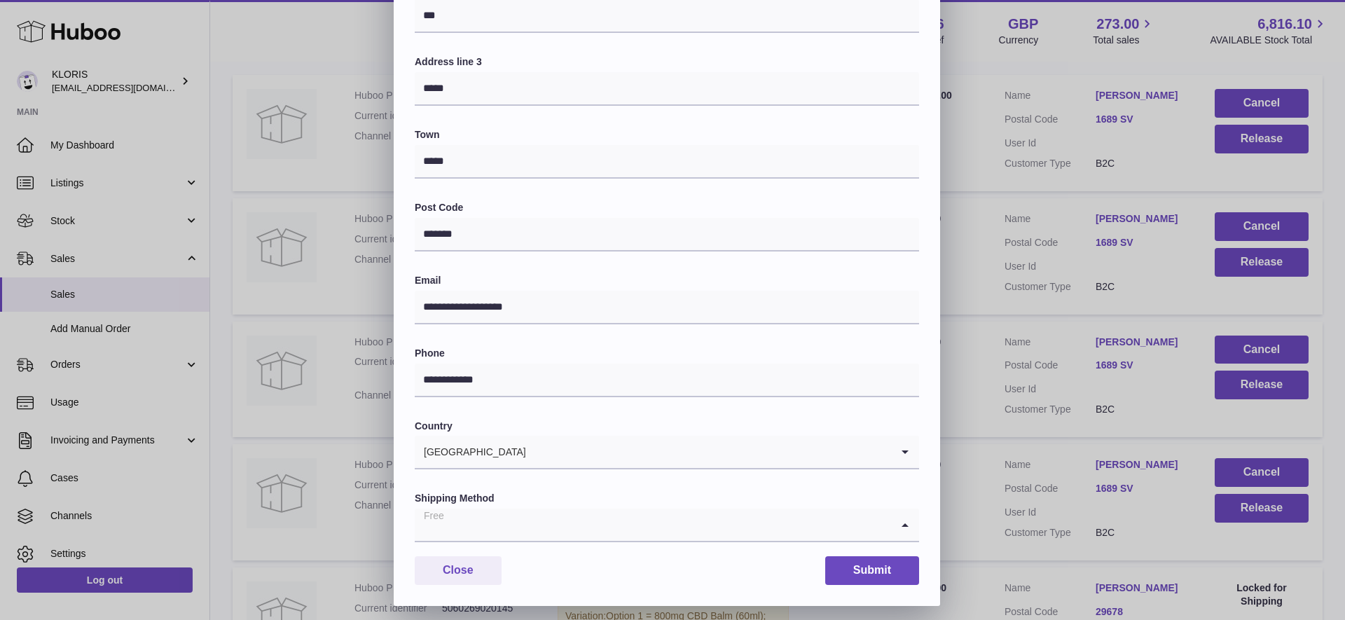
click at [902, 516] on icon "Search for option" at bounding box center [905, 524] width 28 height 32
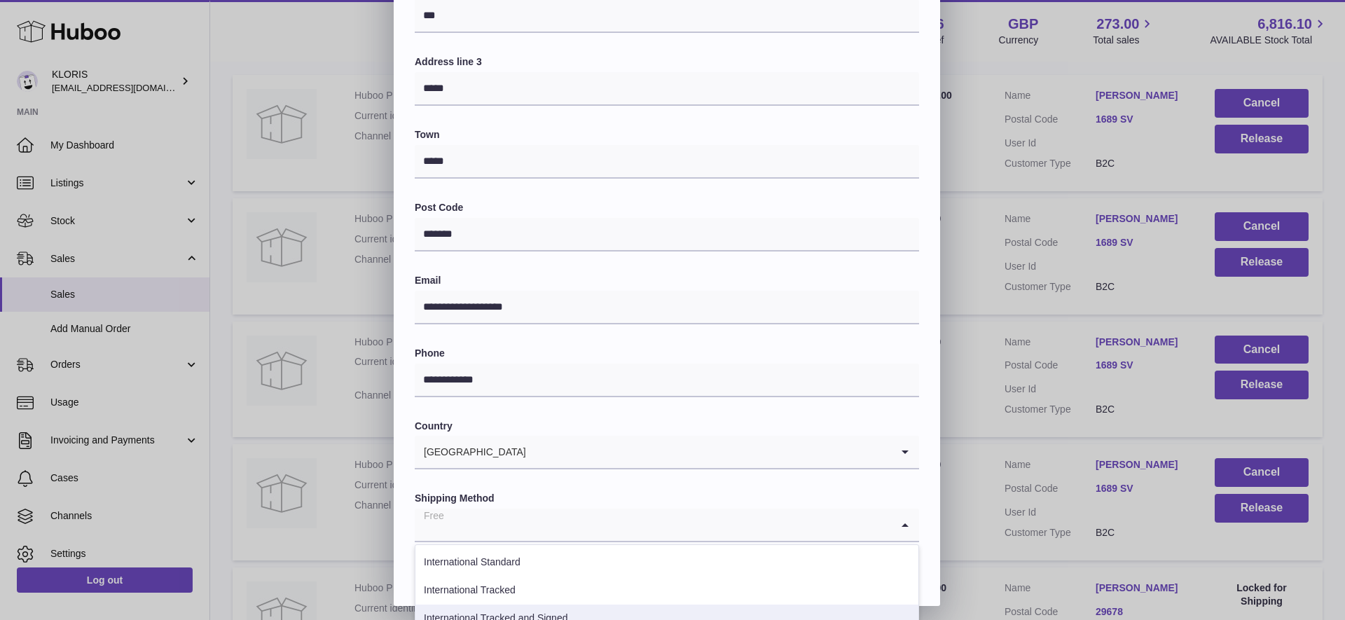
drag, startPoint x: 548, startPoint y: 610, endPoint x: 571, endPoint y: 613, distance: 24.0
click at [548, 609] on li "International Tracked and Signed" at bounding box center [666, 618] width 503 height 28
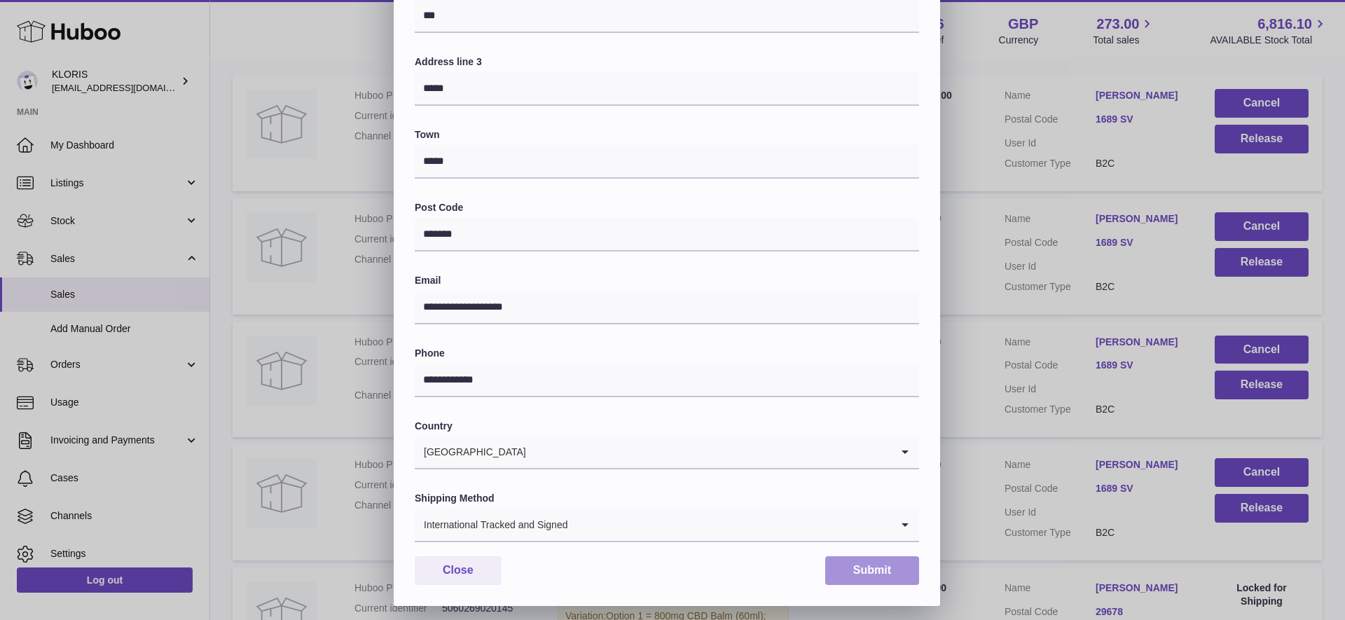
click at [868, 563] on button "Submit" at bounding box center [872, 570] width 94 height 29
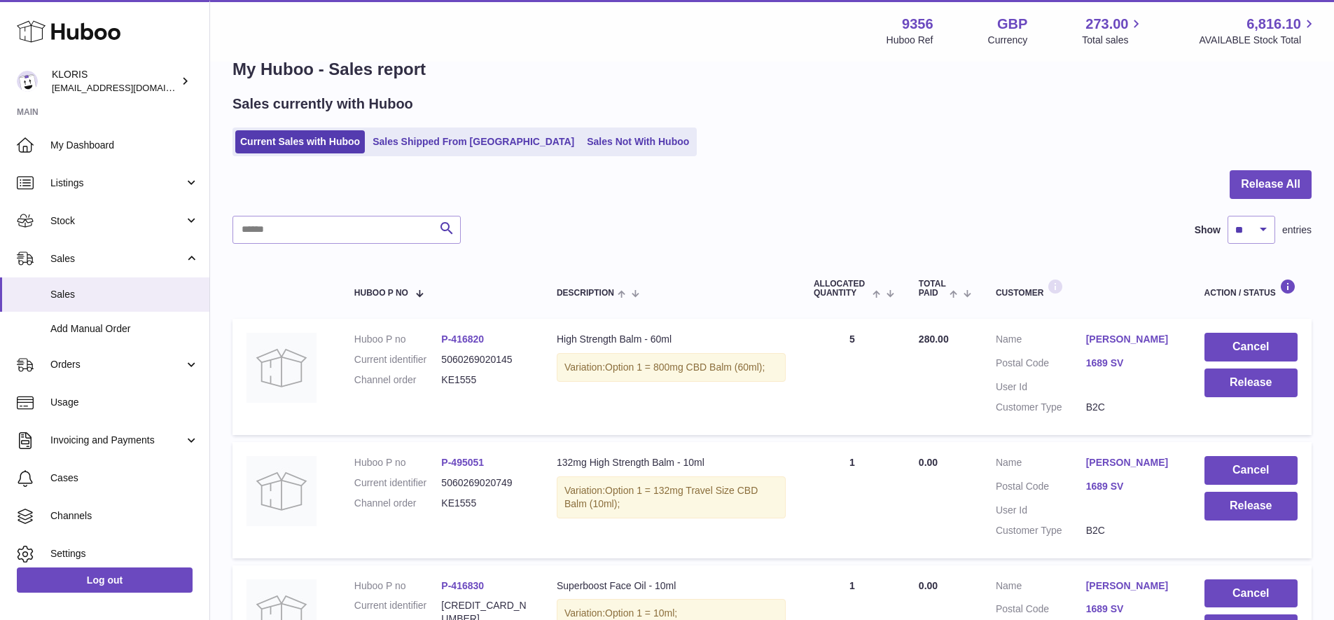
scroll to position [0, 0]
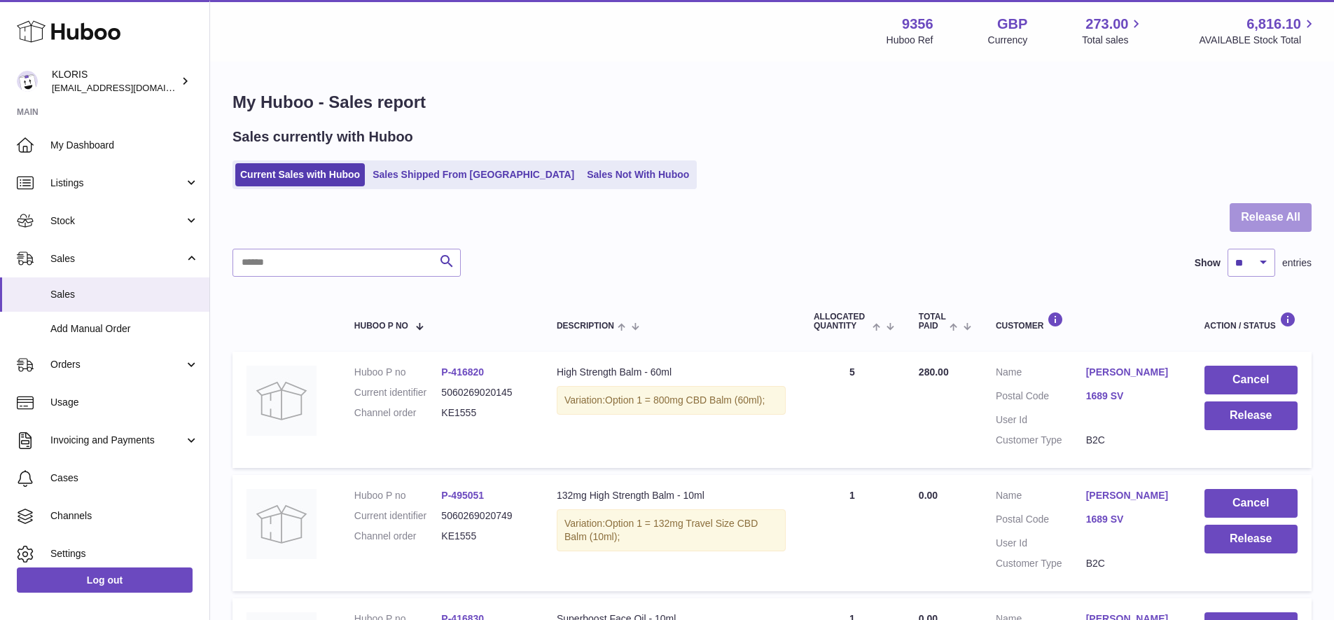
click at [1288, 214] on button "Release All" at bounding box center [1271, 217] width 82 height 29
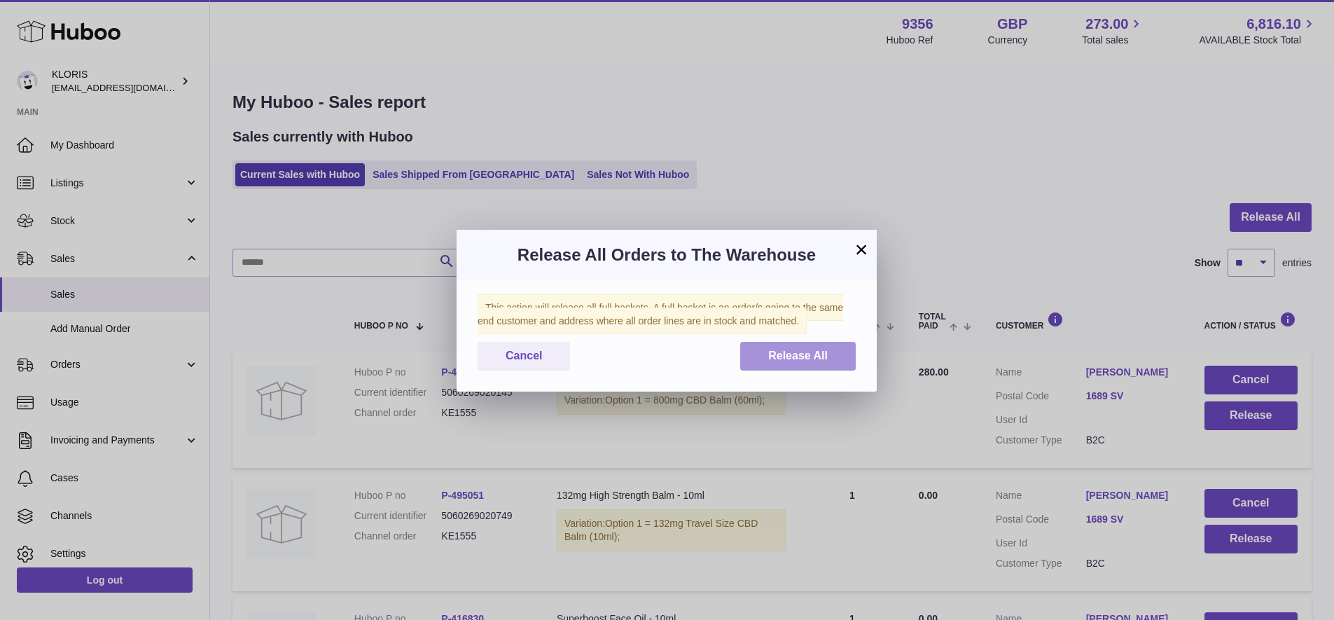
click at [815, 353] on span "Release All" at bounding box center [798, 355] width 60 height 12
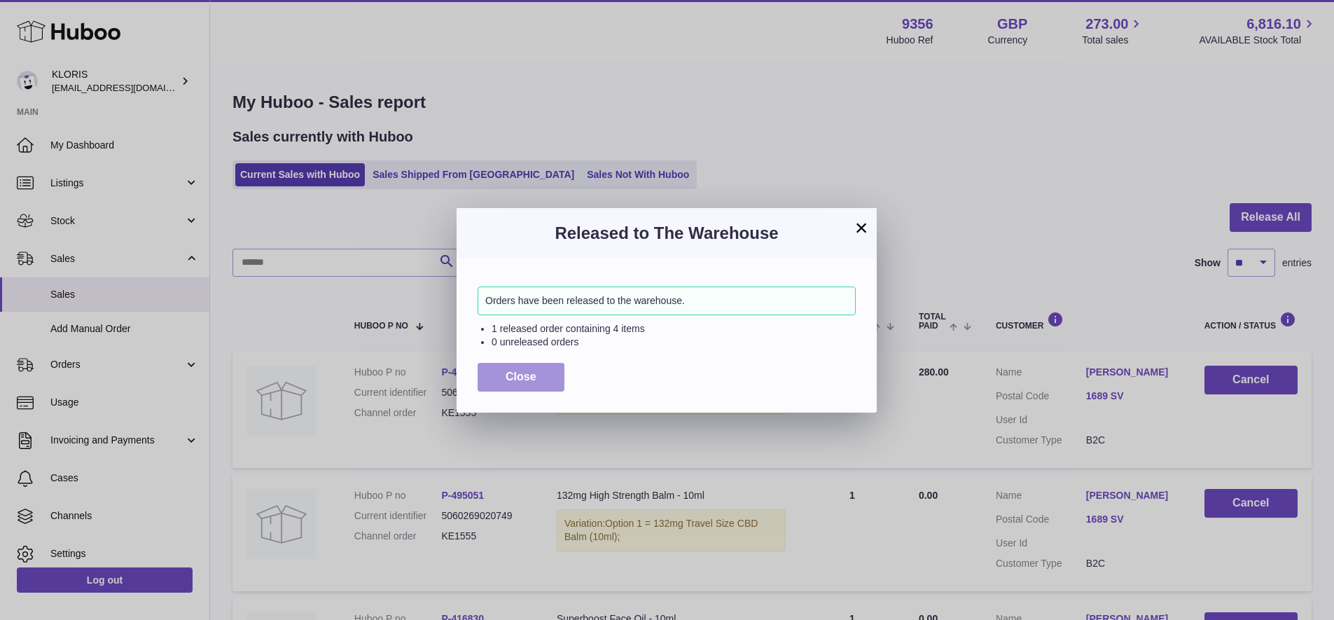
click at [510, 375] on span "Close" at bounding box center [521, 376] width 31 height 12
